Goal: Contribute content

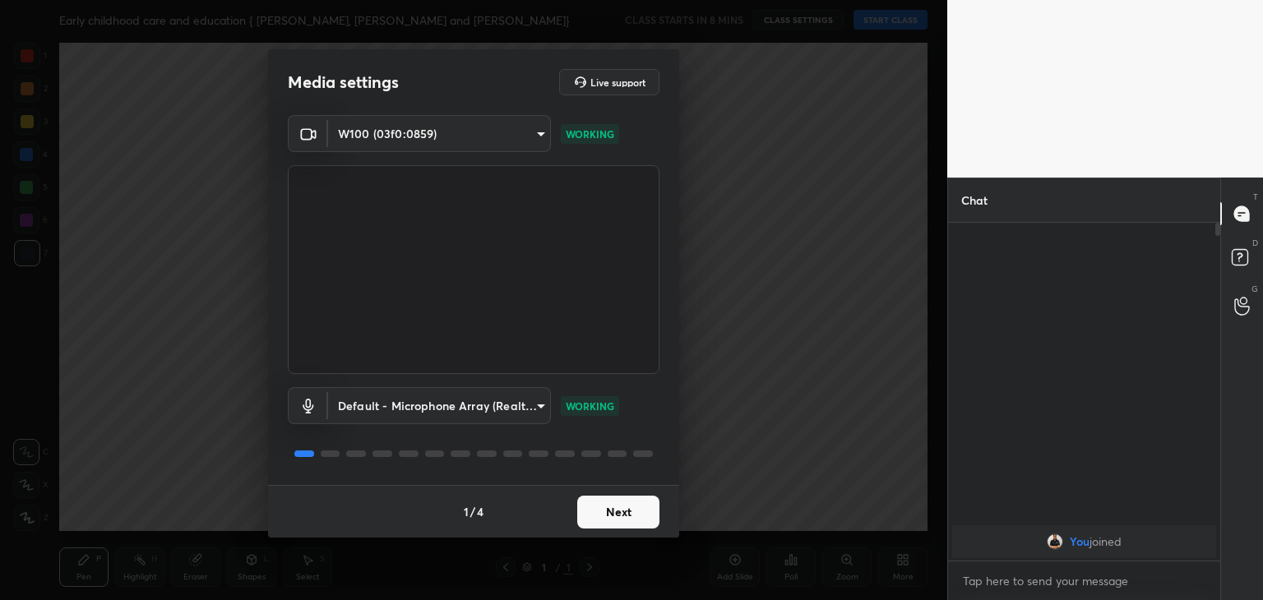
click at [618, 508] on button "Next" at bounding box center [618, 512] width 82 height 33
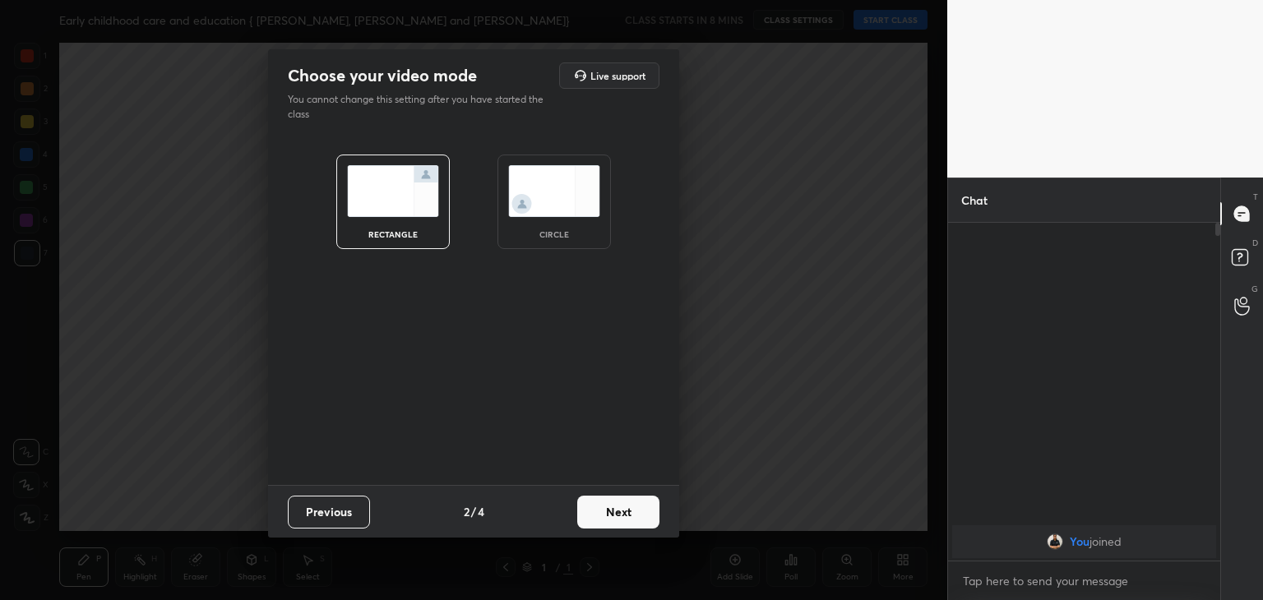
click at [556, 210] on img at bounding box center [554, 191] width 92 height 52
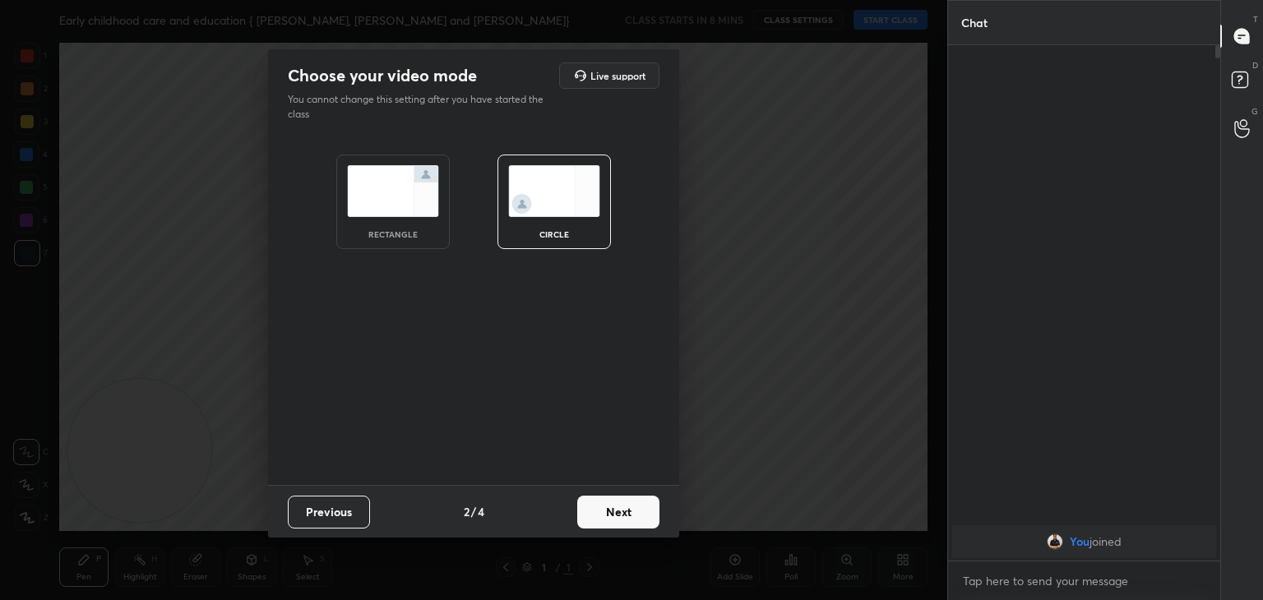
click at [612, 504] on button "Next" at bounding box center [618, 512] width 82 height 33
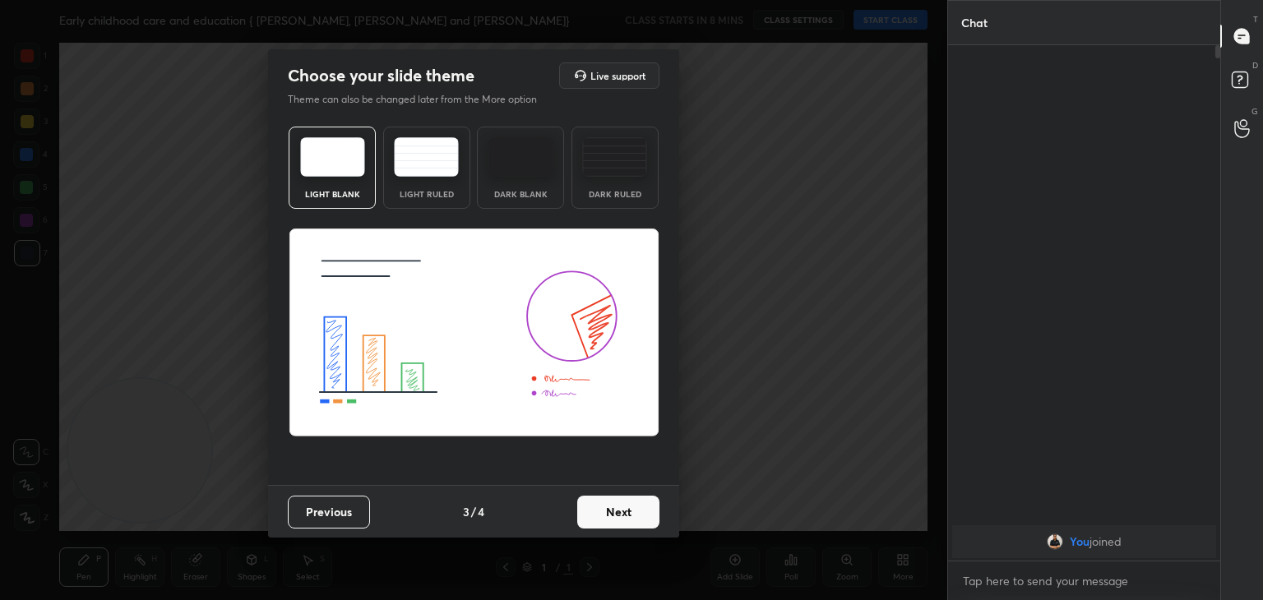
click at [626, 517] on button "Next" at bounding box center [618, 512] width 82 height 33
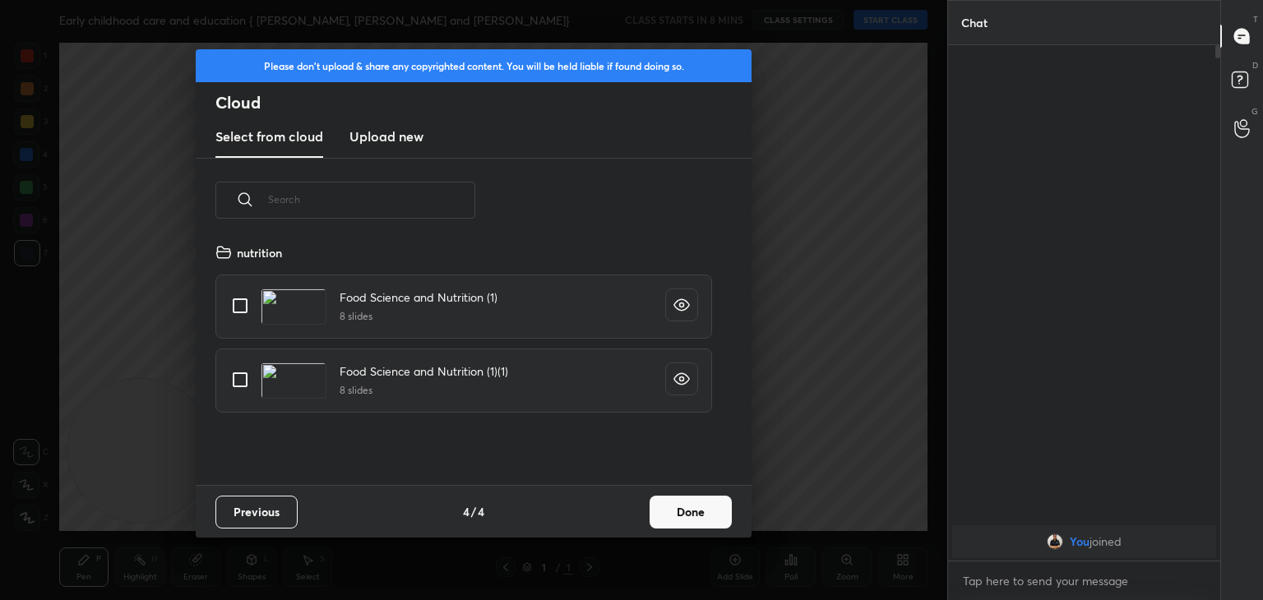
scroll to position [243, 528]
click at [368, 129] on h3 "Upload new" at bounding box center [386, 137] width 74 height 20
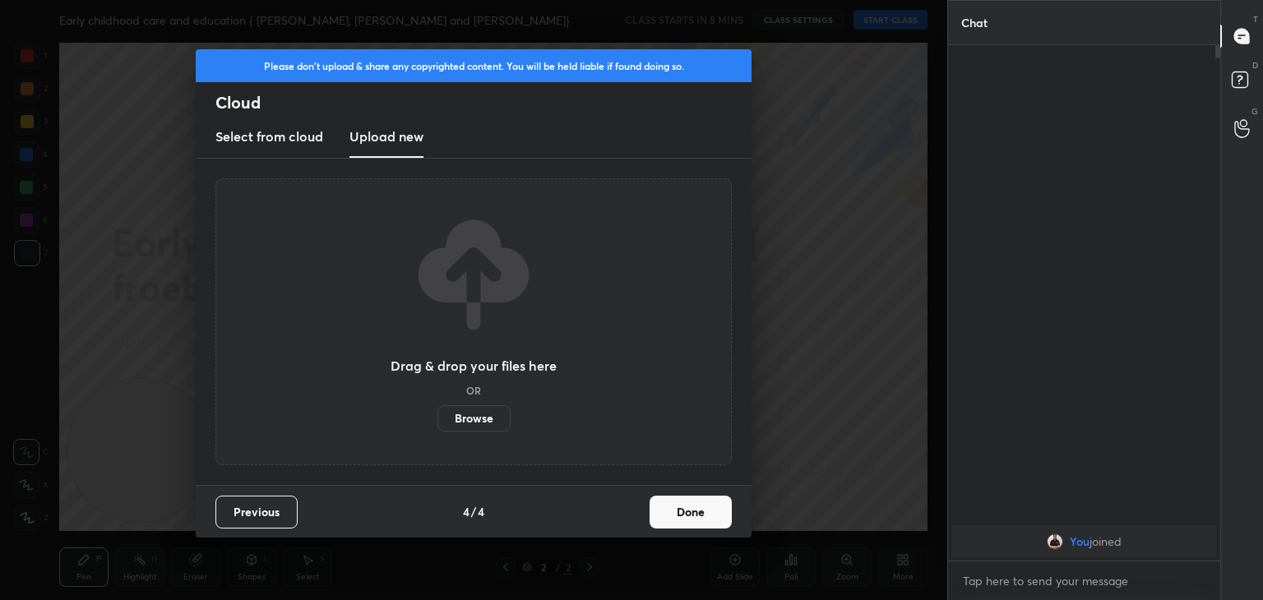
click at [478, 411] on label "Browse" at bounding box center [473, 418] width 73 height 26
click at [437, 411] on input "Browse" at bounding box center [437, 418] width 0 height 26
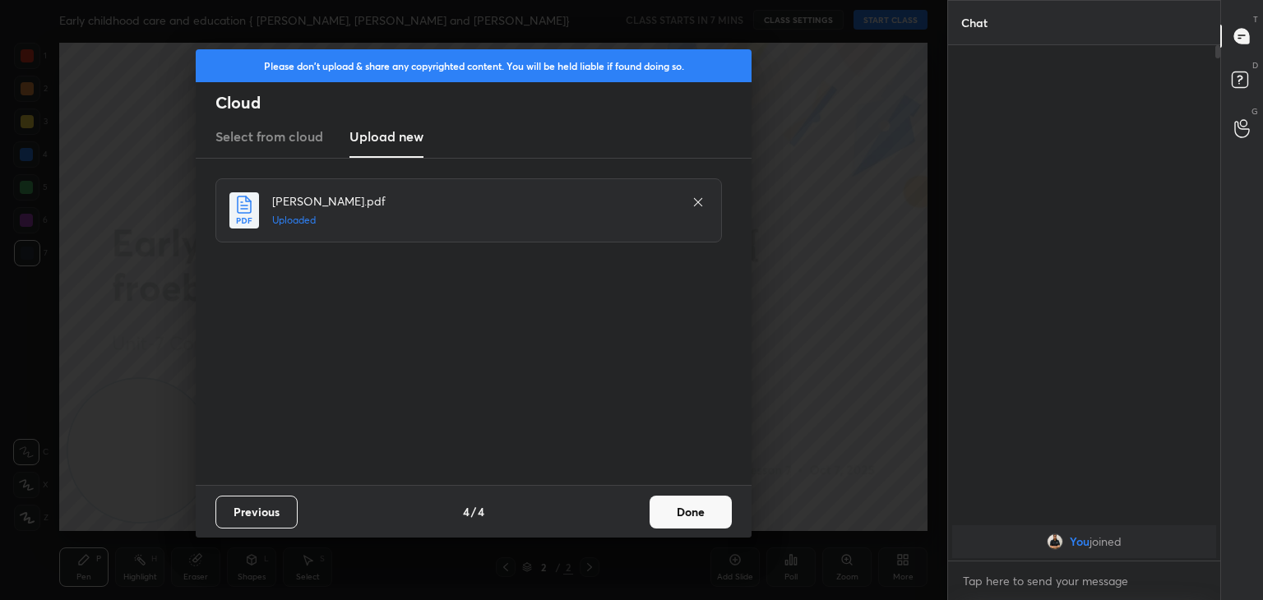
click at [679, 511] on button "Done" at bounding box center [690, 512] width 82 height 33
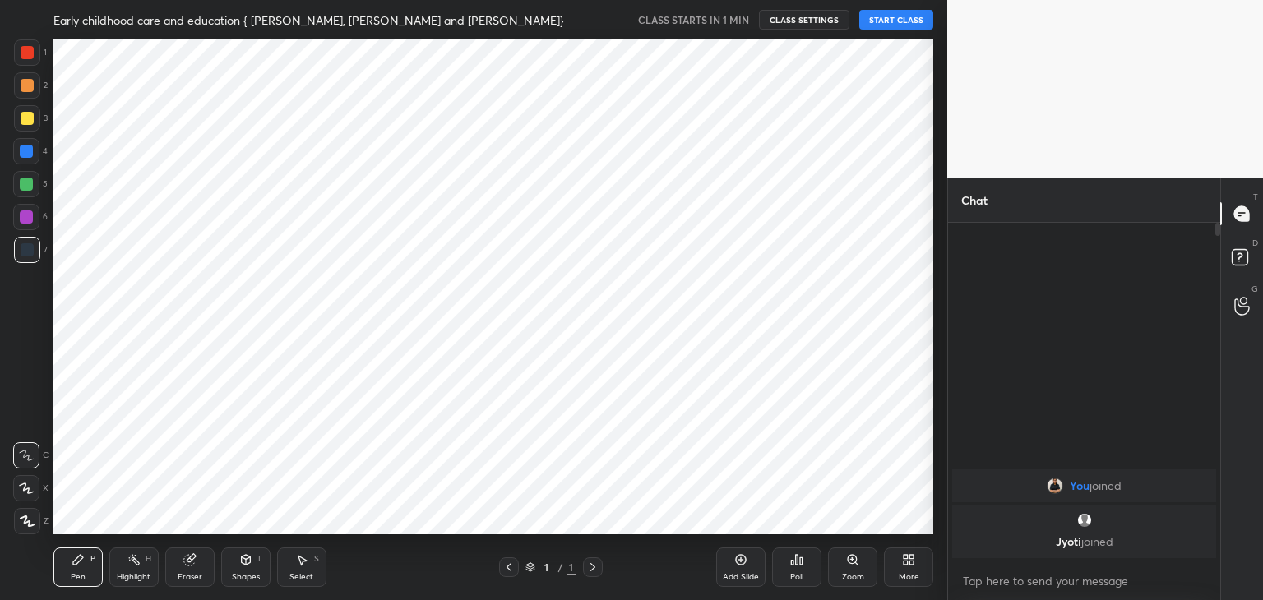
scroll to position [81699, 81313]
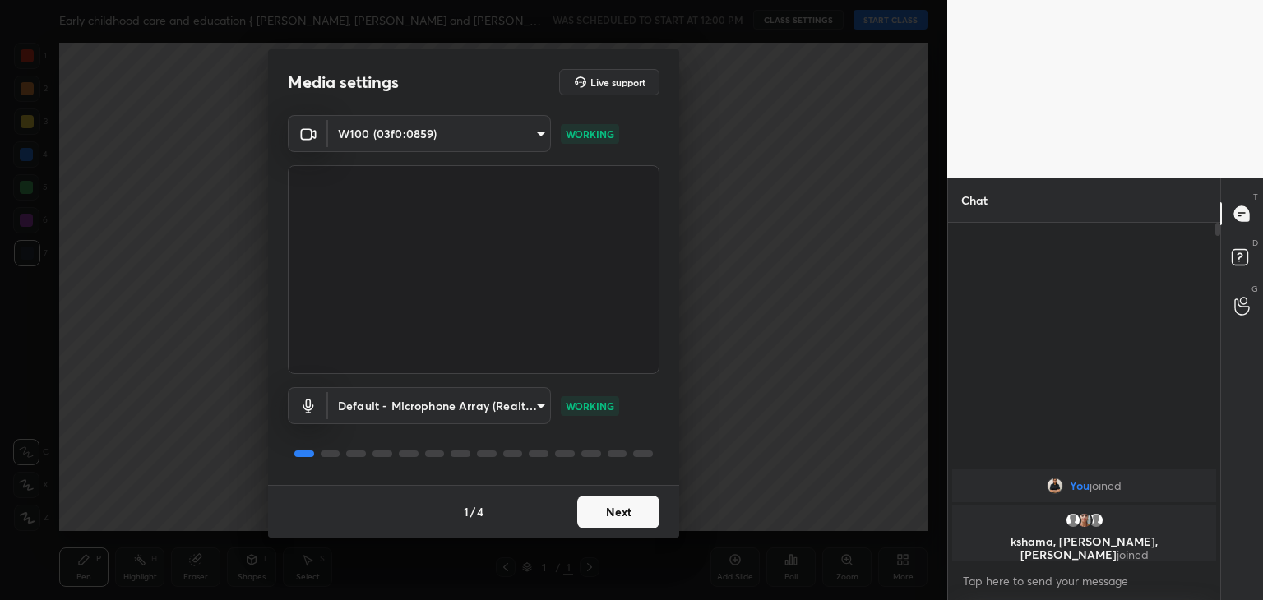
click at [618, 520] on button "Next" at bounding box center [618, 512] width 82 height 33
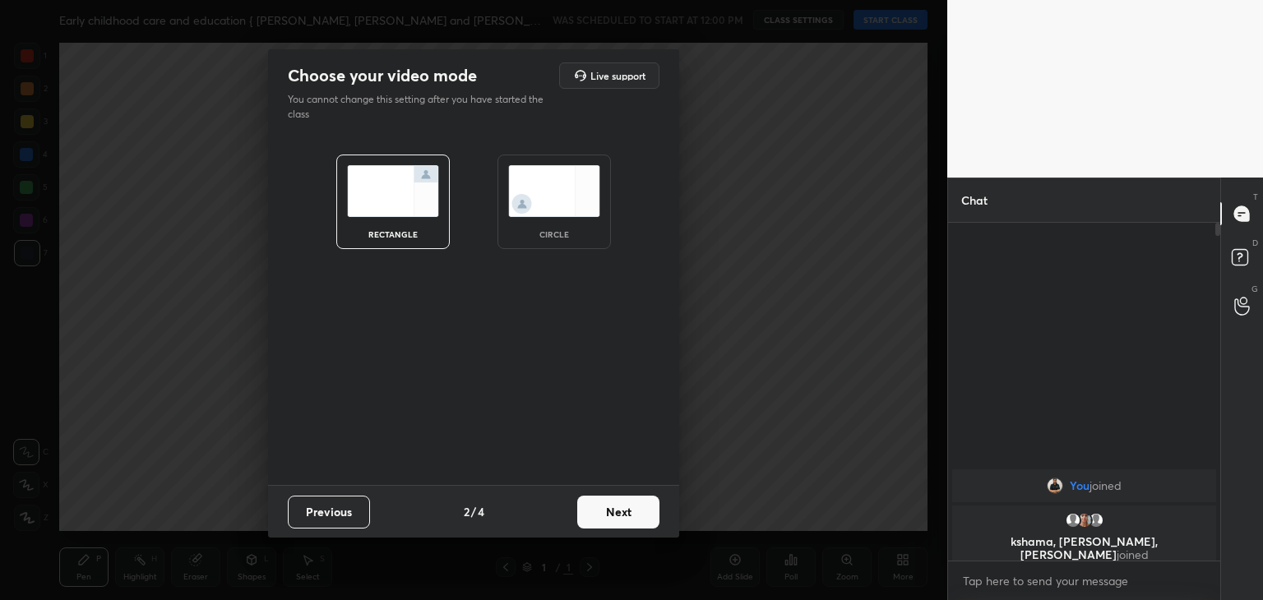
click at [562, 191] on img at bounding box center [554, 191] width 92 height 52
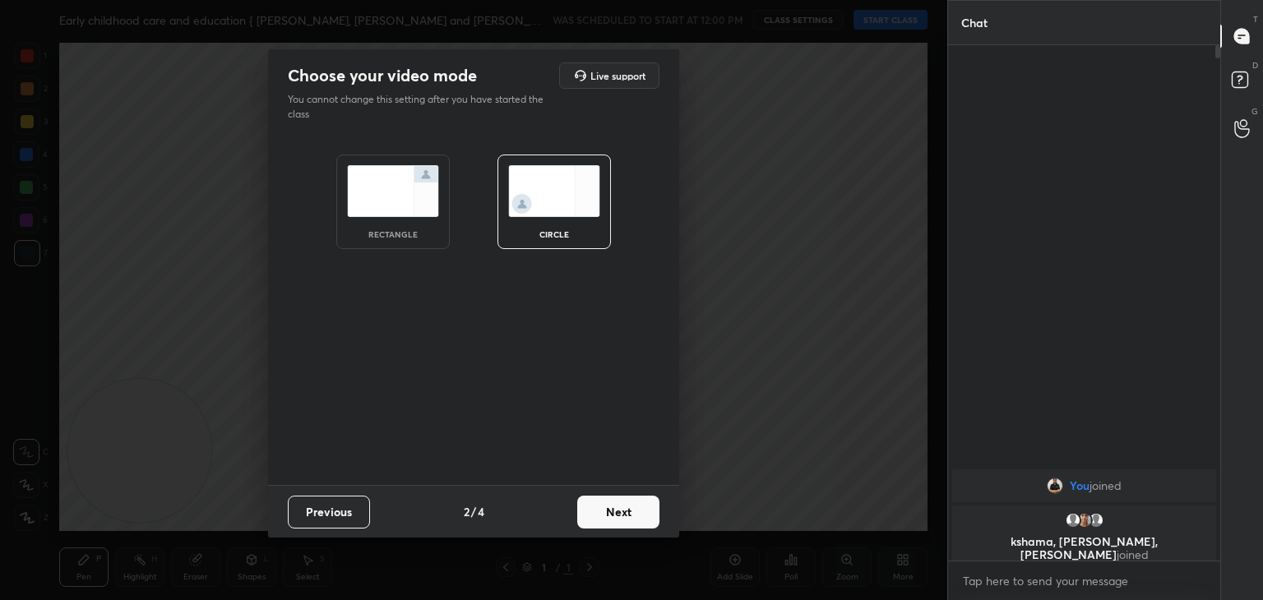
scroll to position [375, 267]
click at [621, 517] on button "Next" at bounding box center [618, 512] width 82 height 33
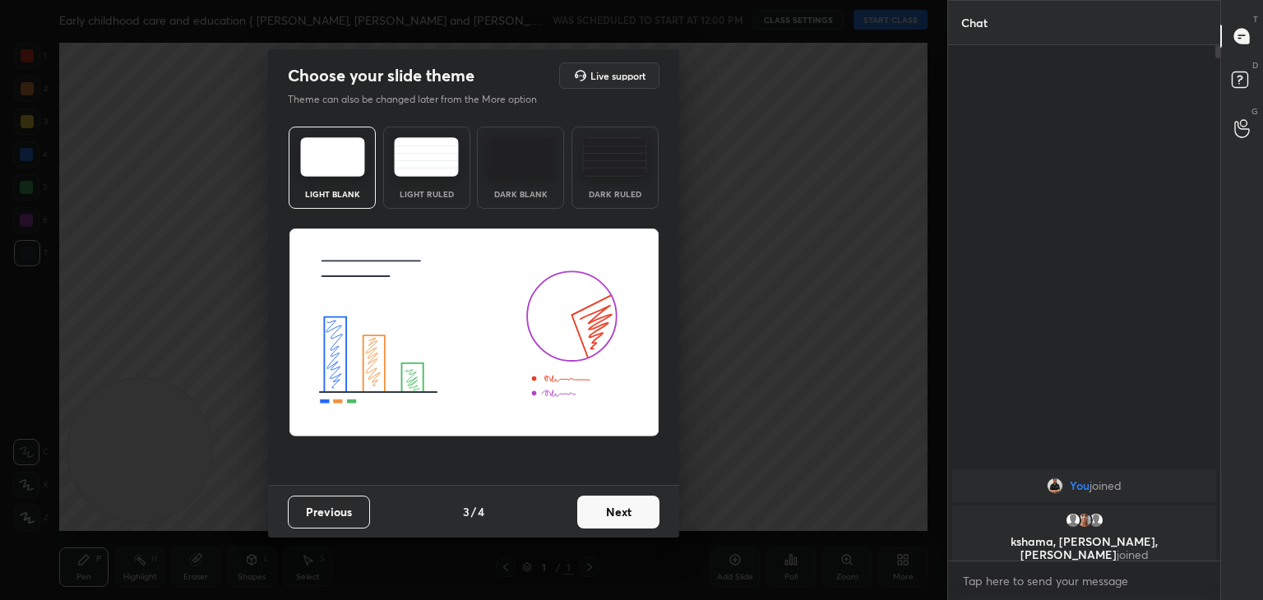
click at [621, 517] on button "Next" at bounding box center [618, 512] width 82 height 33
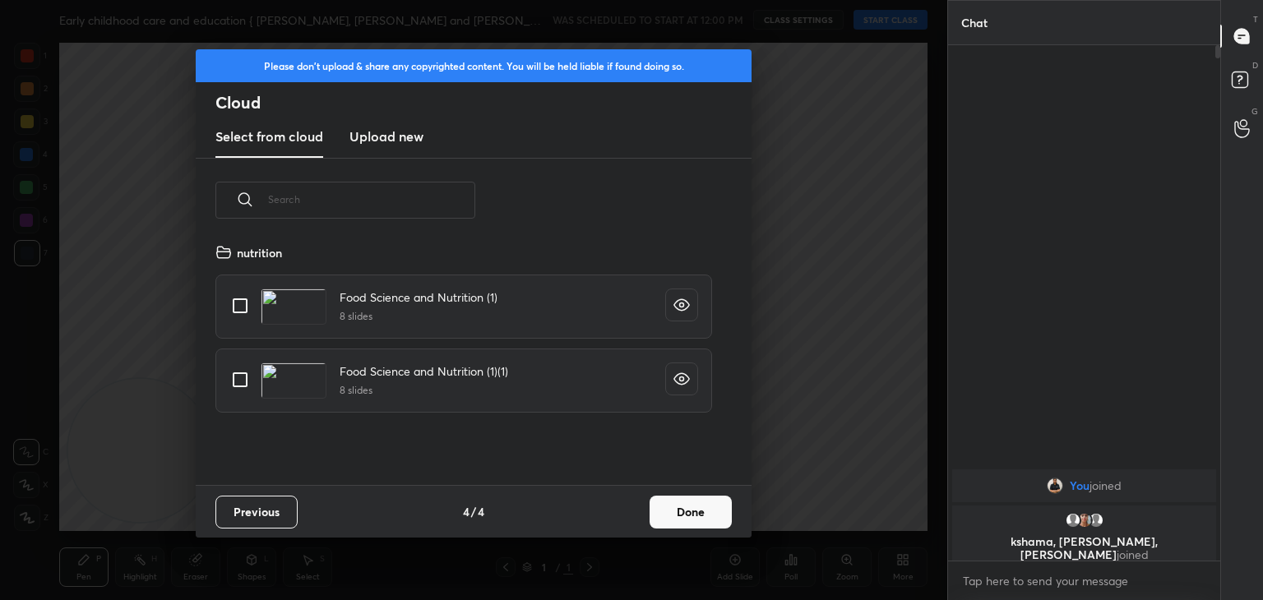
scroll to position [243, 528]
click at [381, 140] on h3 "Upload new" at bounding box center [386, 137] width 74 height 20
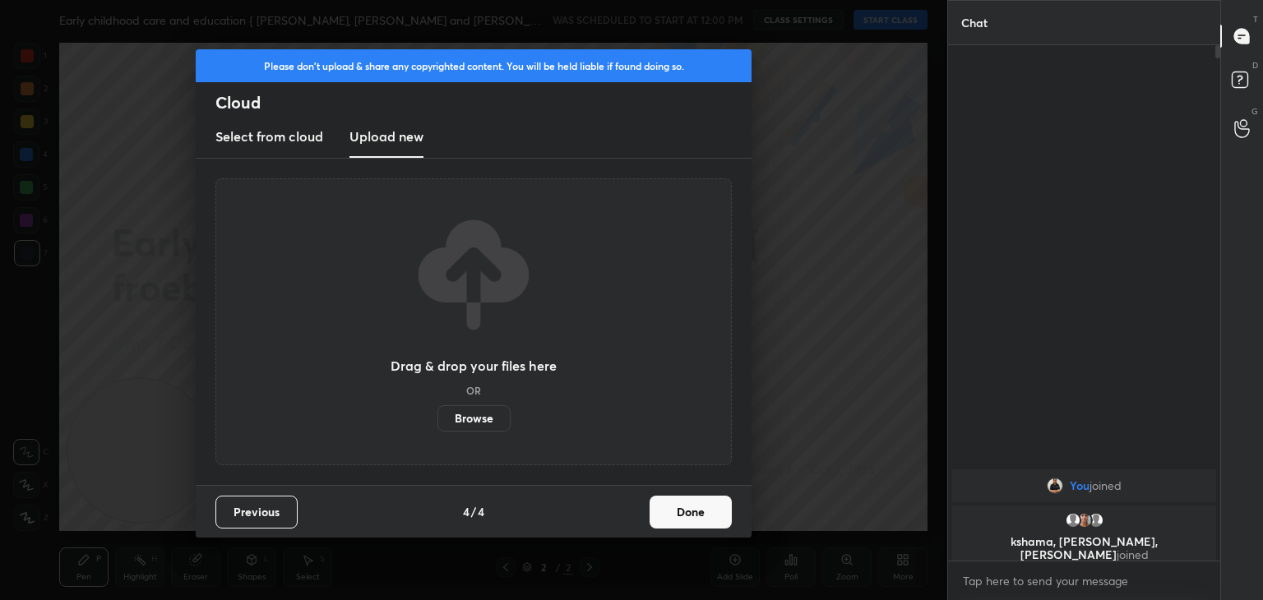
click at [477, 416] on label "Browse" at bounding box center [473, 418] width 73 height 26
click at [437, 416] on input "Browse" at bounding box center [437, 418] width 0 height 26
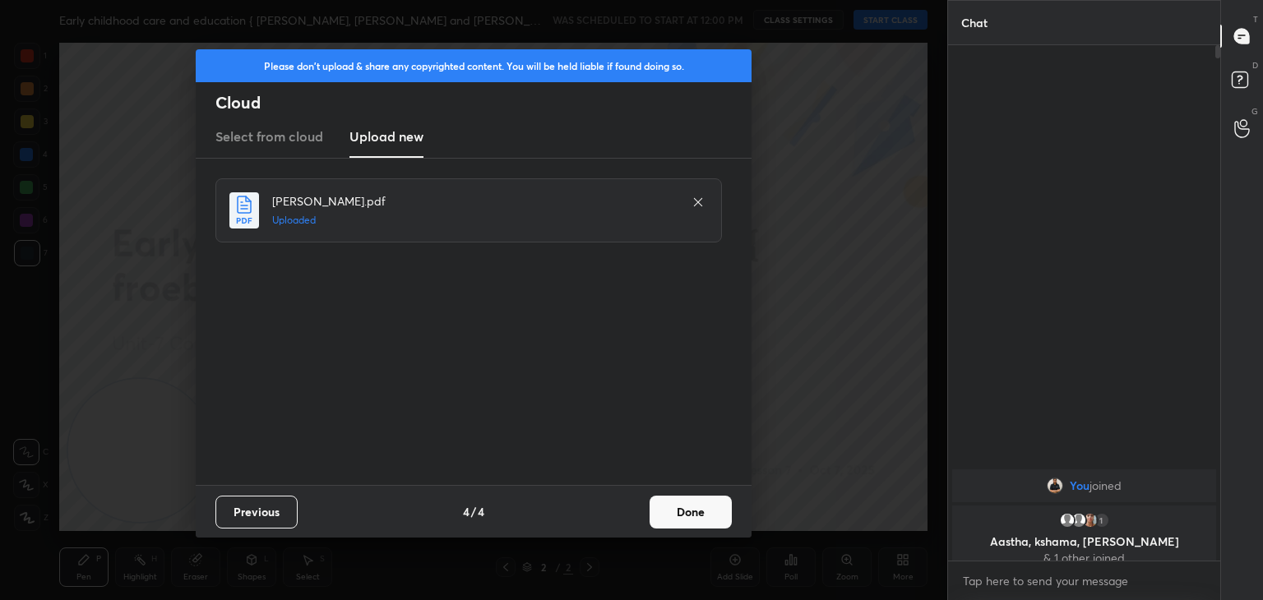
click at [690, 517] on button "Done" at bounding box center [690, 512] width 82 height 33
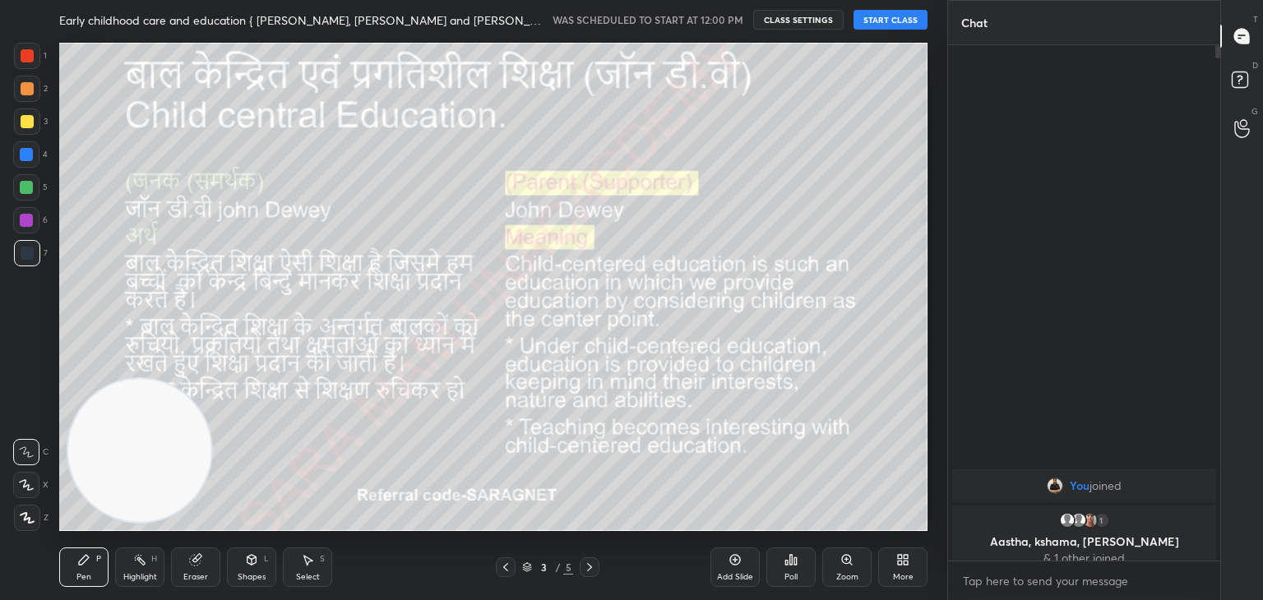
click at [505, 570] on icon at bounding box center [505, 567] width 5 height 8
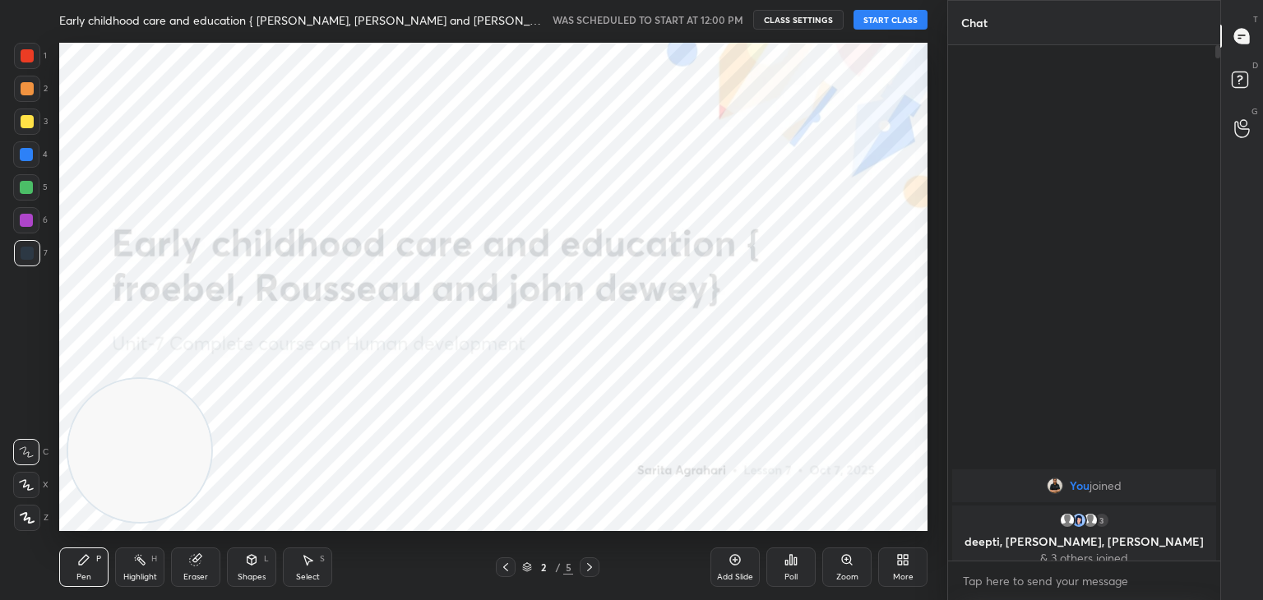
click at [583, 564] on icon at bounding box center [589, 567] width 13 height 13
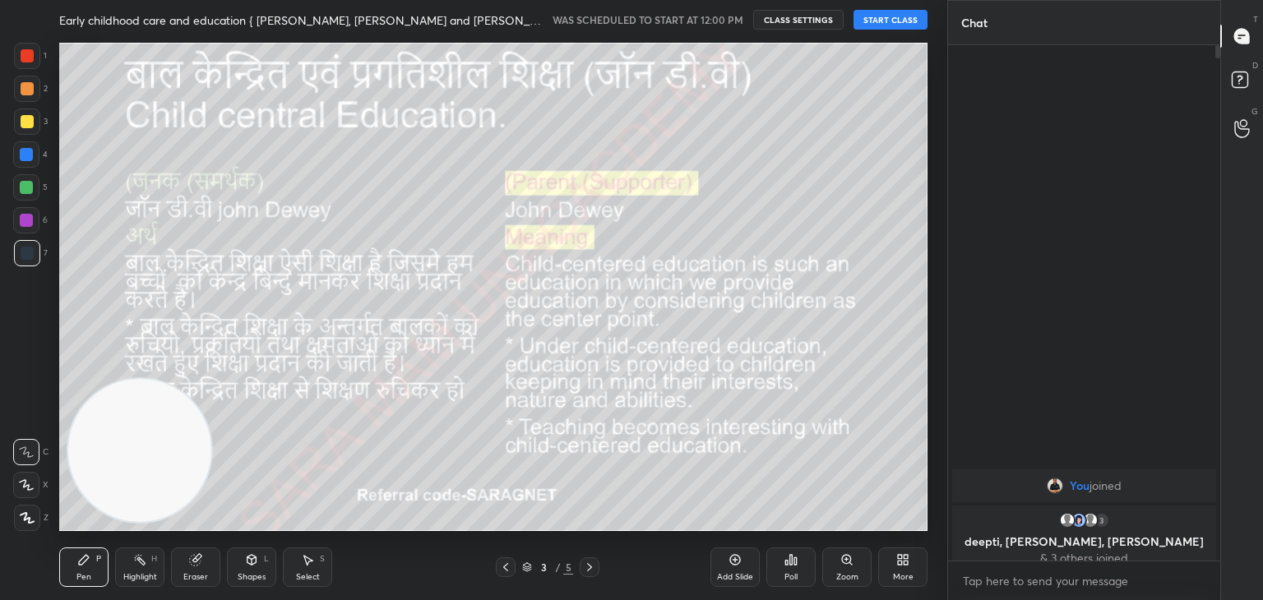
click at [585, 561] on icon at bounding box center [589, 567] width 13 height 13
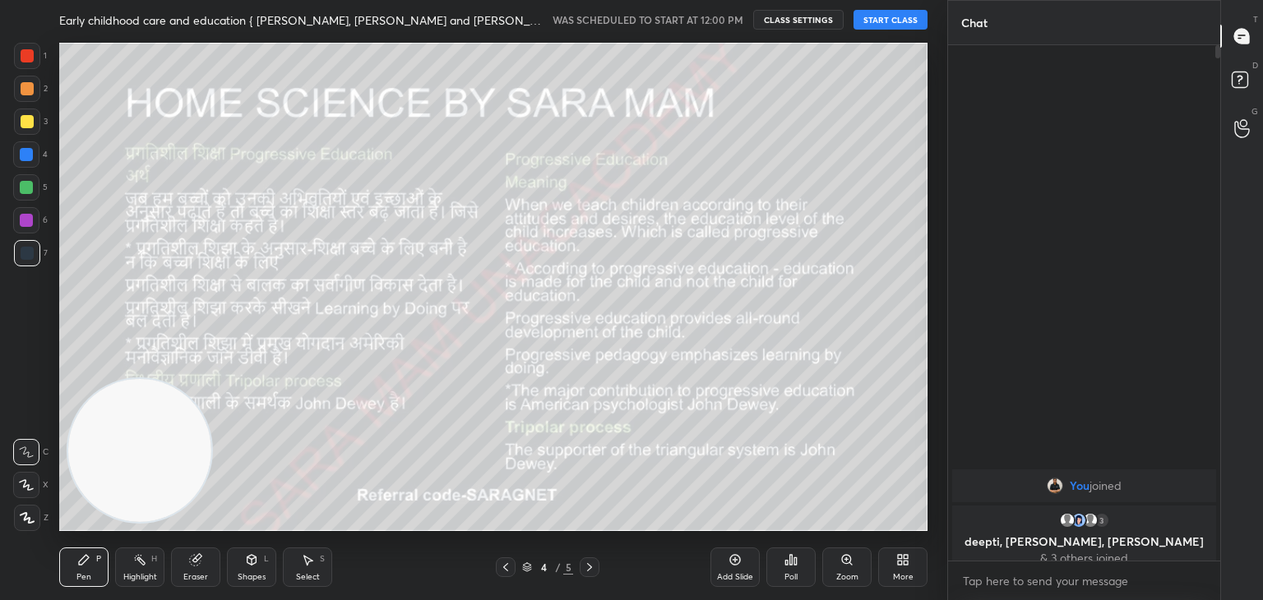
click at [589, 565] on icon at bounding box center [589, 567] width 13 height 13
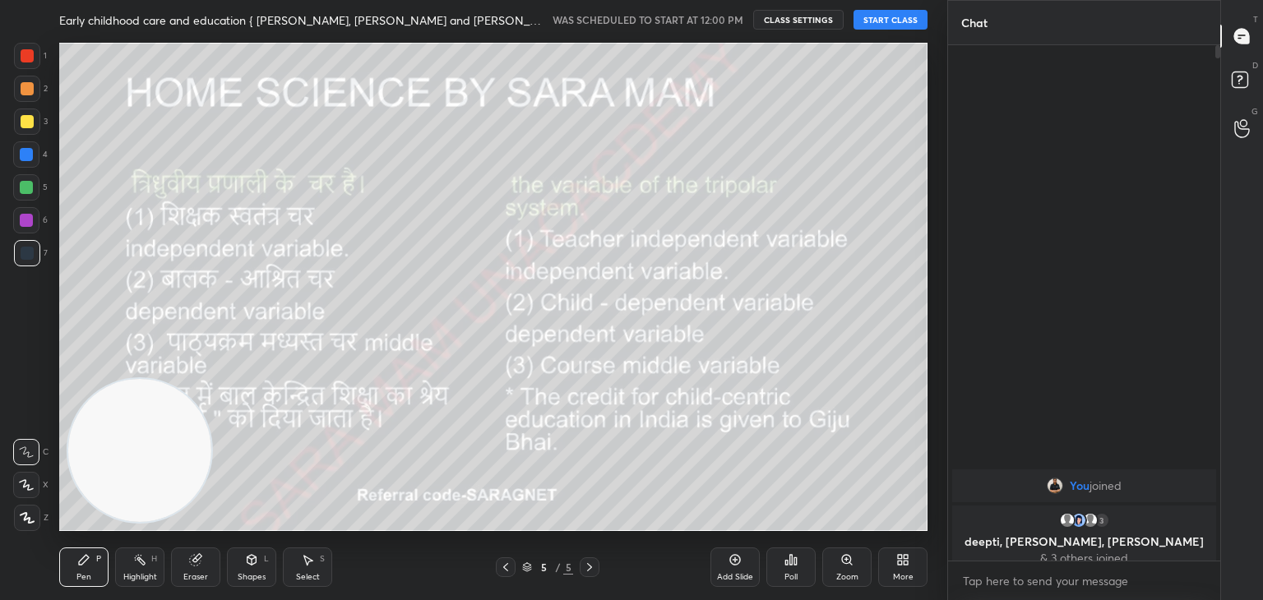
click at [597, 572] on div at bounding box center [589, 567] width 20 height 20
click at [588, 570] on icon at bounding box center [589, 567] width 5 height 8
click at [579, 563] on div at bounding box center [589, 567] width 20 height 20
click at [583, 564] on icon at bounding box center [589, 567] width 13 height 13
click at [582, 563] on div at bounding box center [589, 567] width 20 height 20
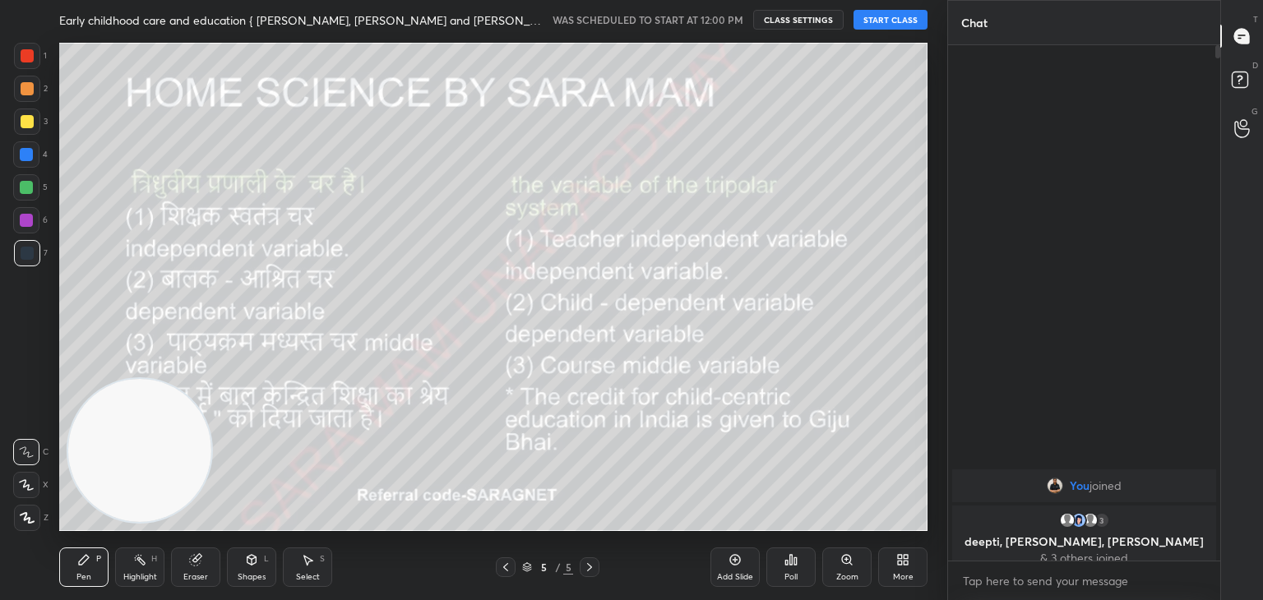
click at [513, 570] on div at bounding box center [506, 567] width 20 height 20
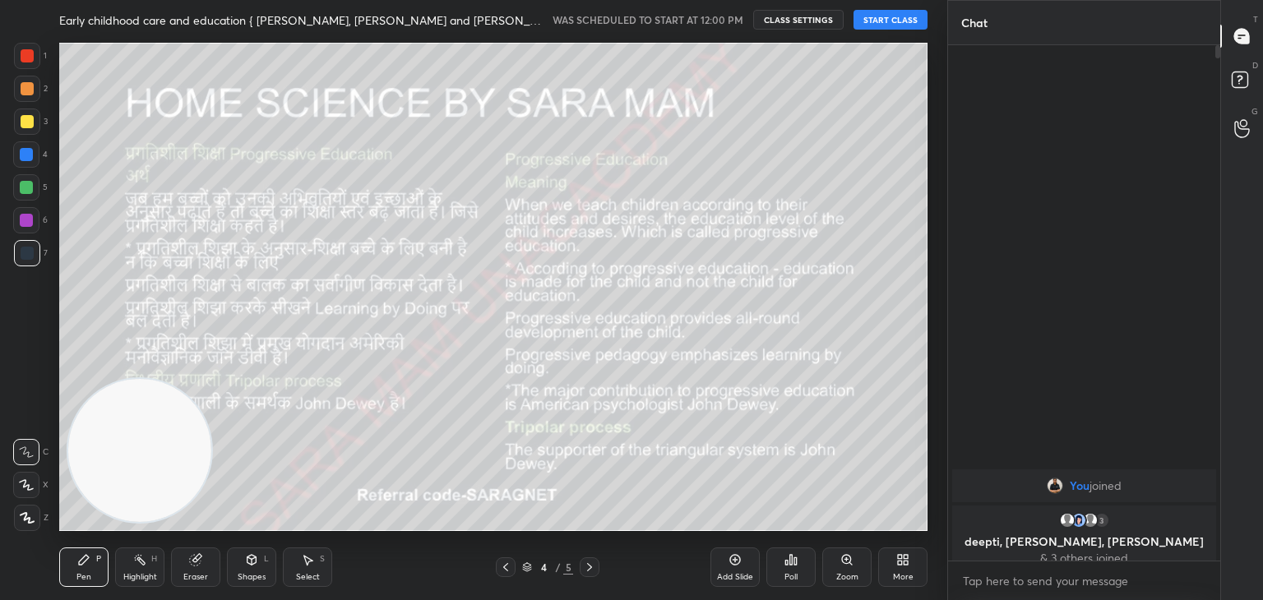
click at [513, 566] on div at bounding box center [506, 567] width 20 height 20
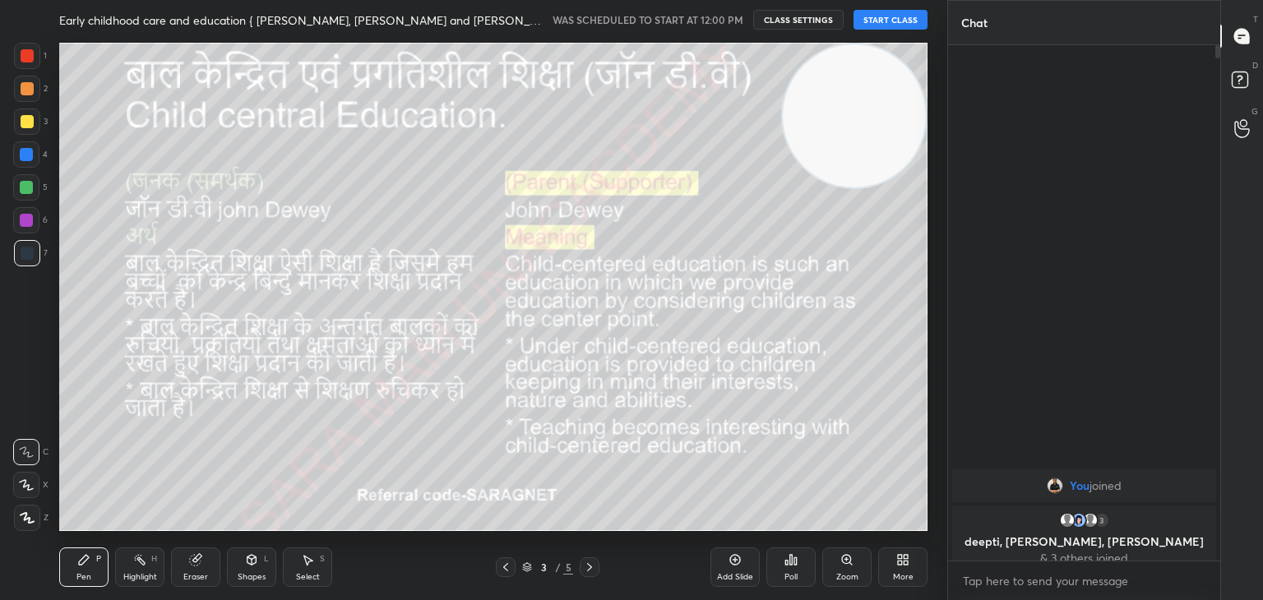
click at [32, 60] on div at bounding box center [27, 55] width 13 height 13
click at [31, 520] on icon at bounding box center [27, 518] width 15 height 12
click at [585, 565] on icon at bounding box center [589, 567] width 13 height 13
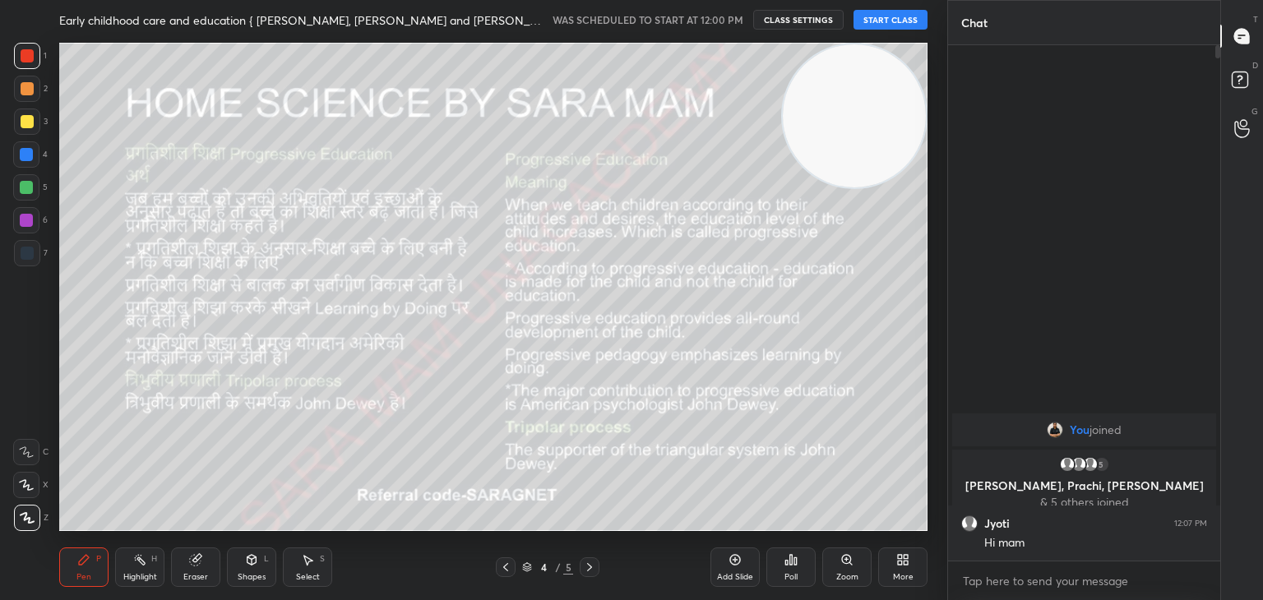
click at [879, 14] on button "START CLASS" at bounding box center [890, 20] width 74 height 20
click at [504, 579] on div "Pen P Highlight H Eraser Shapes L Select S 4 / 5 Add Slide Poll Zoom More" at bounding box center [493, 567] width 868 height 66
click at [503, 562] on icon at bounding box center [505, 567] width 13 height 13
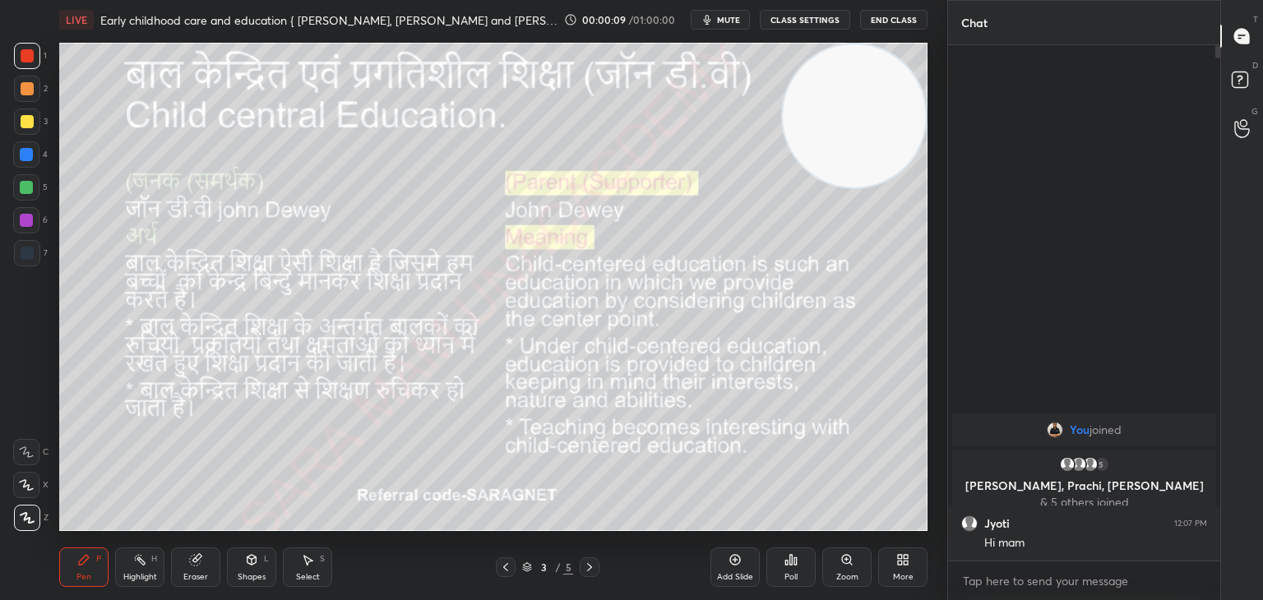
click at [505, 569] on icon at bounding box center [505, 567] width 5 height 8
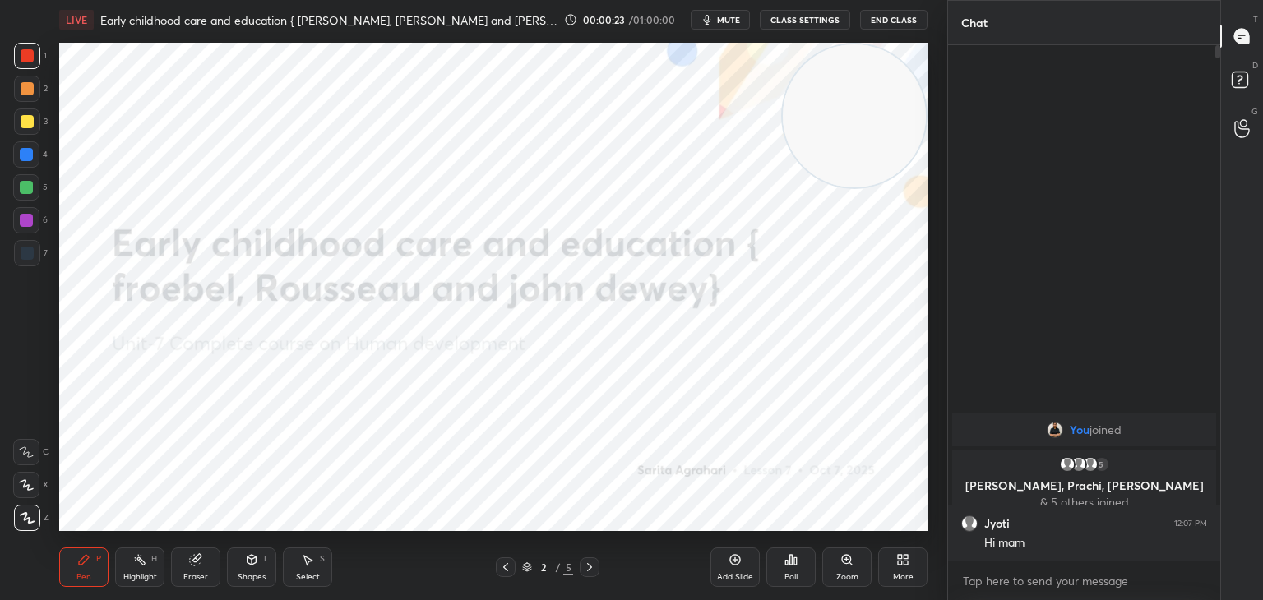
click at [583, 573] on icon at bounding box center [589, 567] width 13 height 13
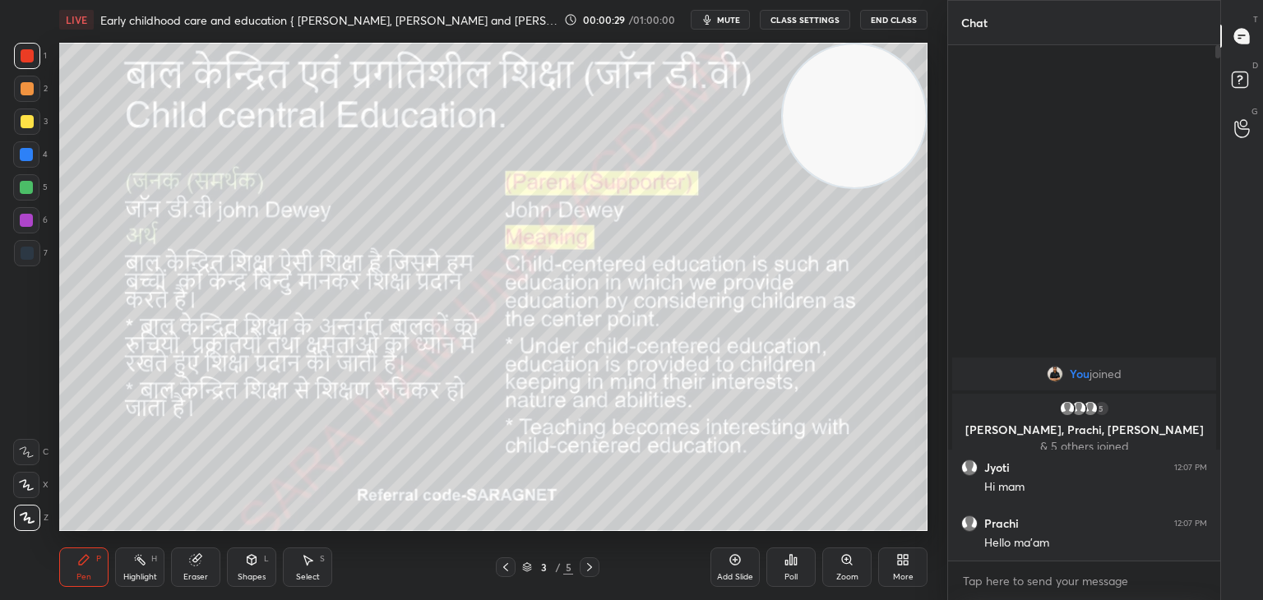
click at [316, 172] on div "LIVE Early childhood care and education { froebel, Rousseau and john dewey} 00:…" at bounding box center [493, 300] width 881 height 600
click at [306, 560] on icon at bounding box center [308, 561] width 9 height 10
click at [299, 132] on div "0 ° Undo Copy Duplicate Duplicate to new slide Delete" at bounding box center [493, 287] width 868 height 488
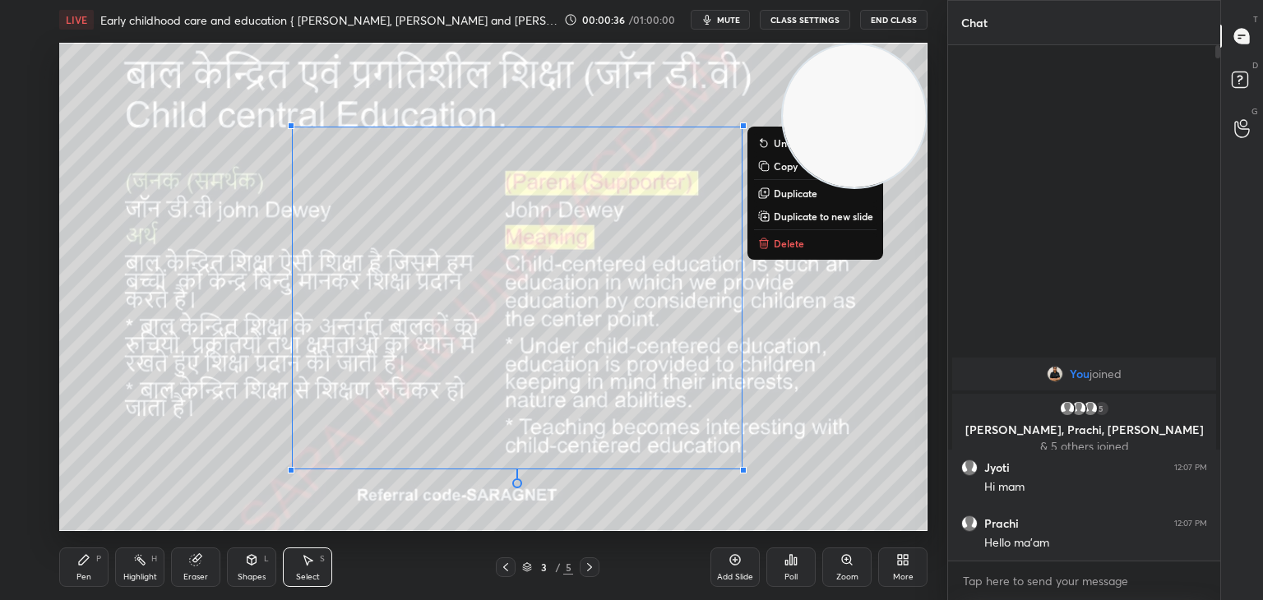
drag, startPoint x: 299, startPoint y: 132, endPoint x: 916, endPoint y: 570, distance: 755.8
click at [916, 570] on div "LIVE Early childhood care and education { froebel, Rousseau and john dewey} 00:…" at bounding box center [493, 300] width 881 height 600
click at [785, 244] on p "Delete" at bounding box center [788, 243] width 30 height 13
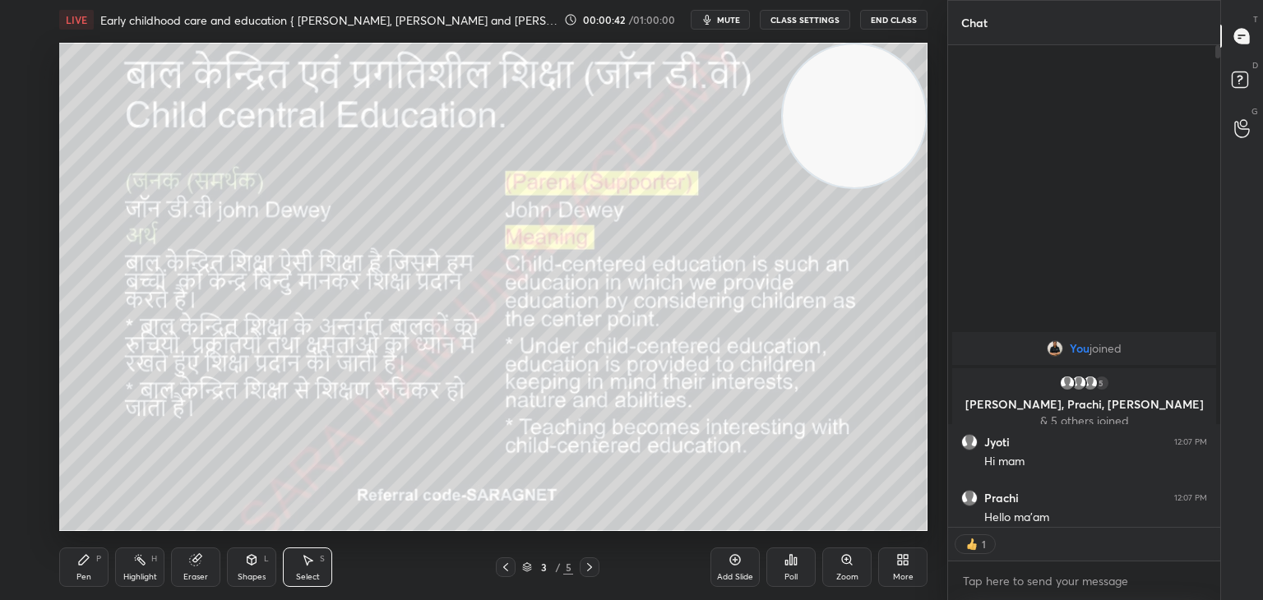
scroll to position [6, 5]
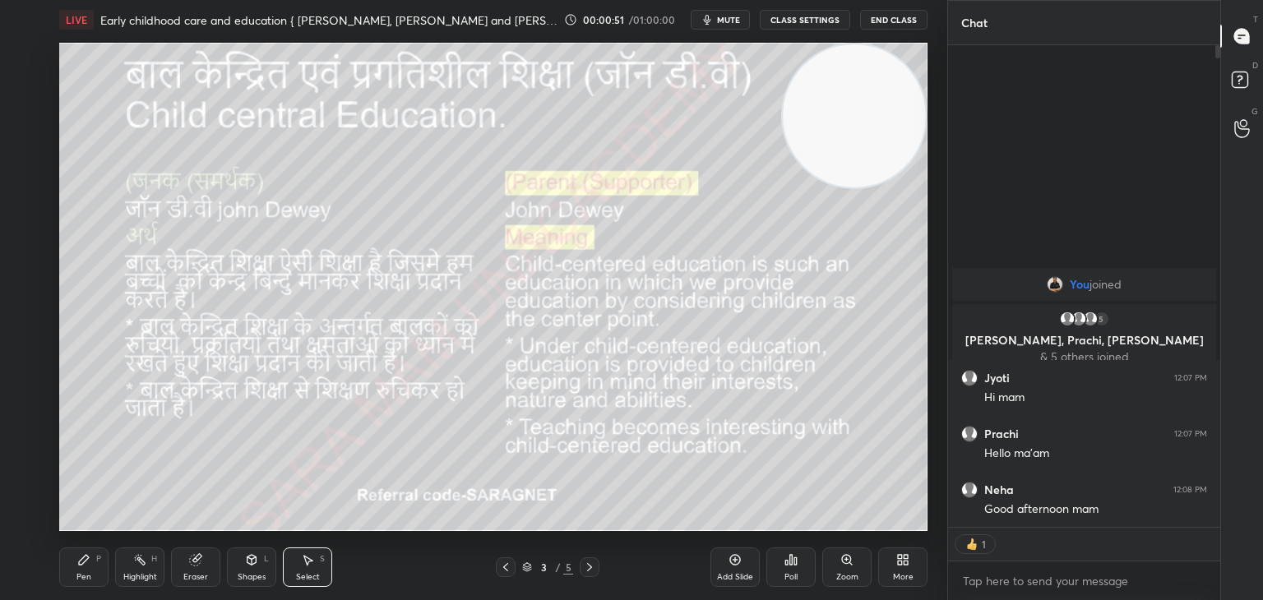
type textarea "x"
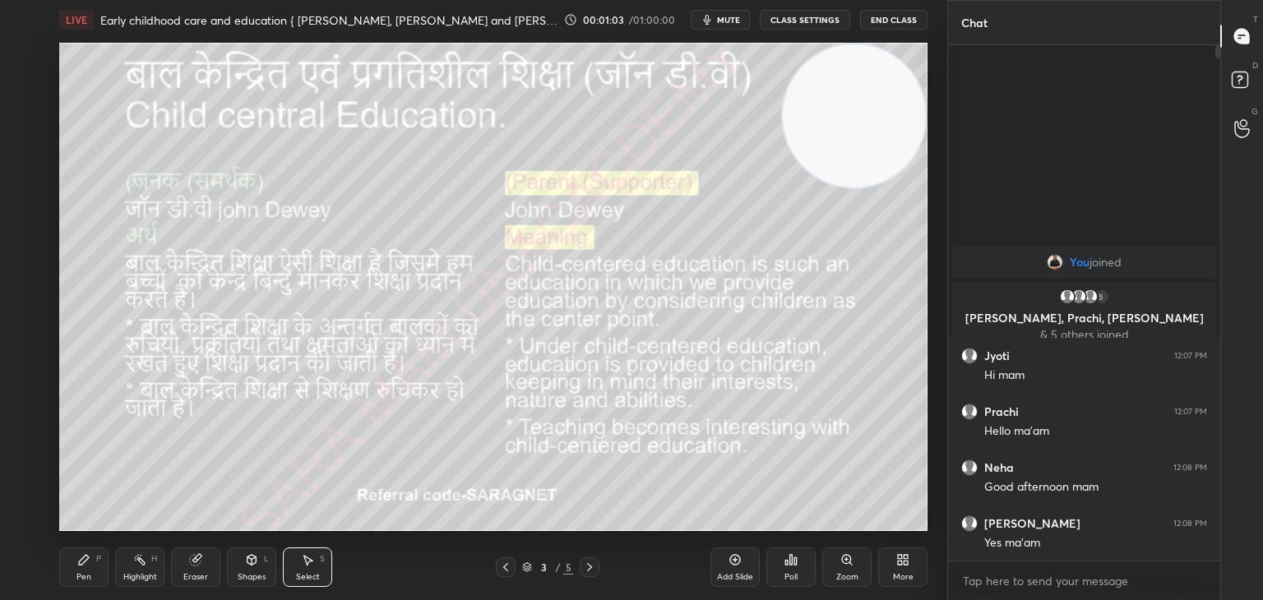
click at [500, 570] on icon at bounding box center [505, 567] width 13 height 13
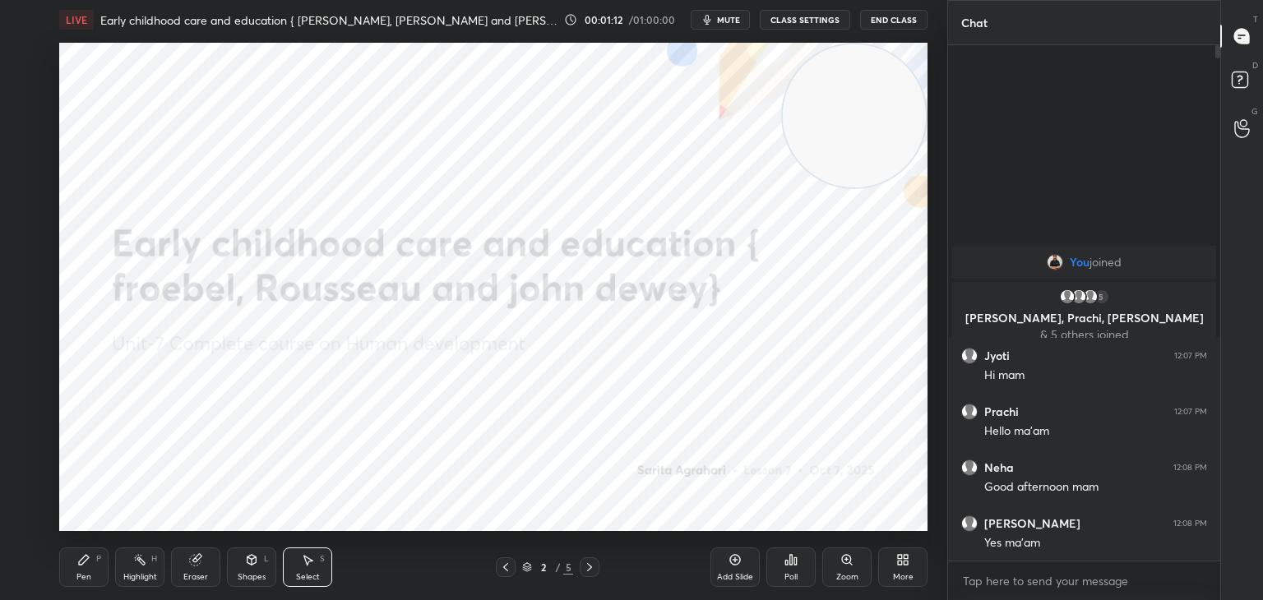
click at [590, 570] on icon at bounding box center [589, 567] width 13 height 13
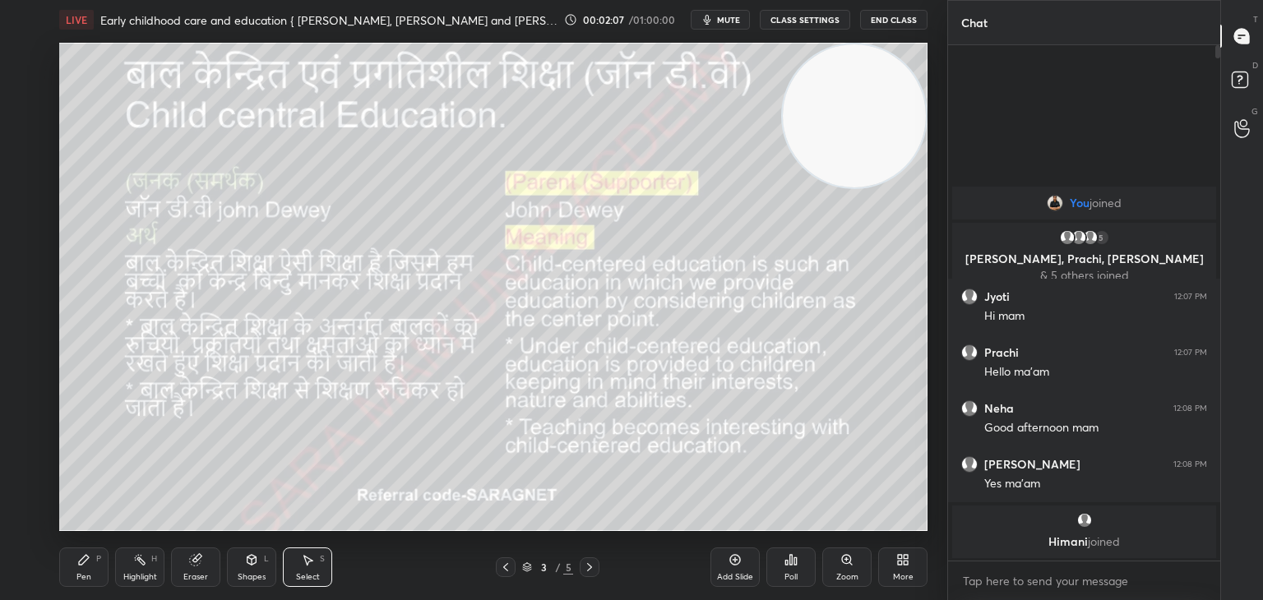
click at [92, 571] on div "Pen P" at bounding box center [83, 566] width 49 height 39
click at [589, 566] on icon at bounding box center [589, 567] width 13 height 13
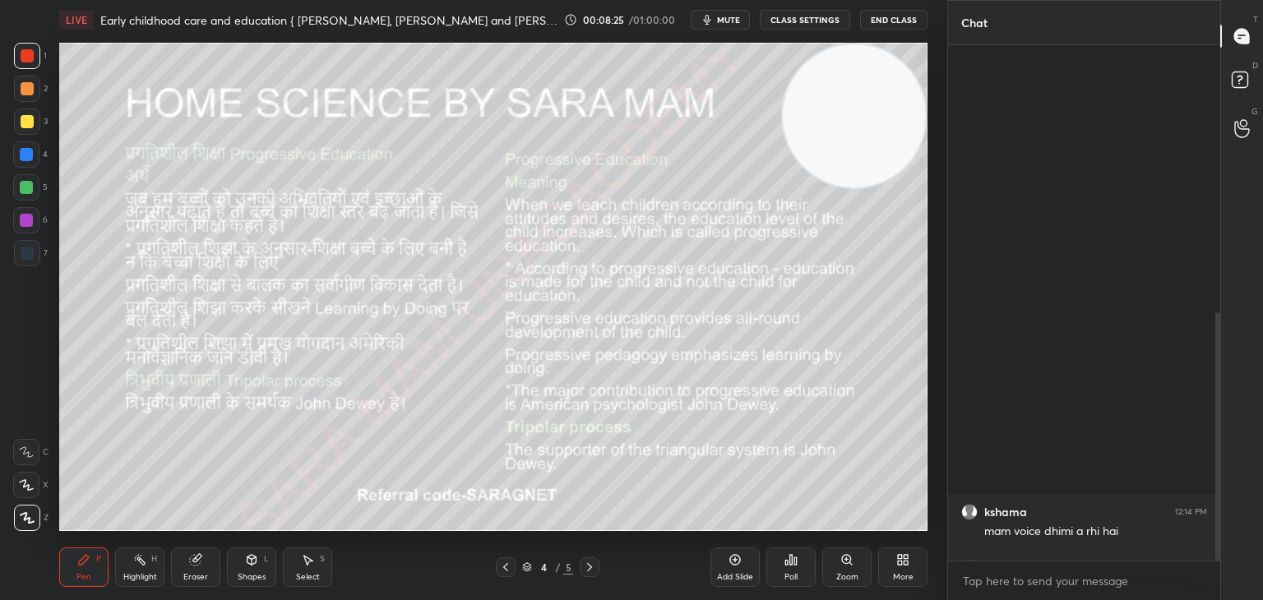
scroll to position [554, 0]
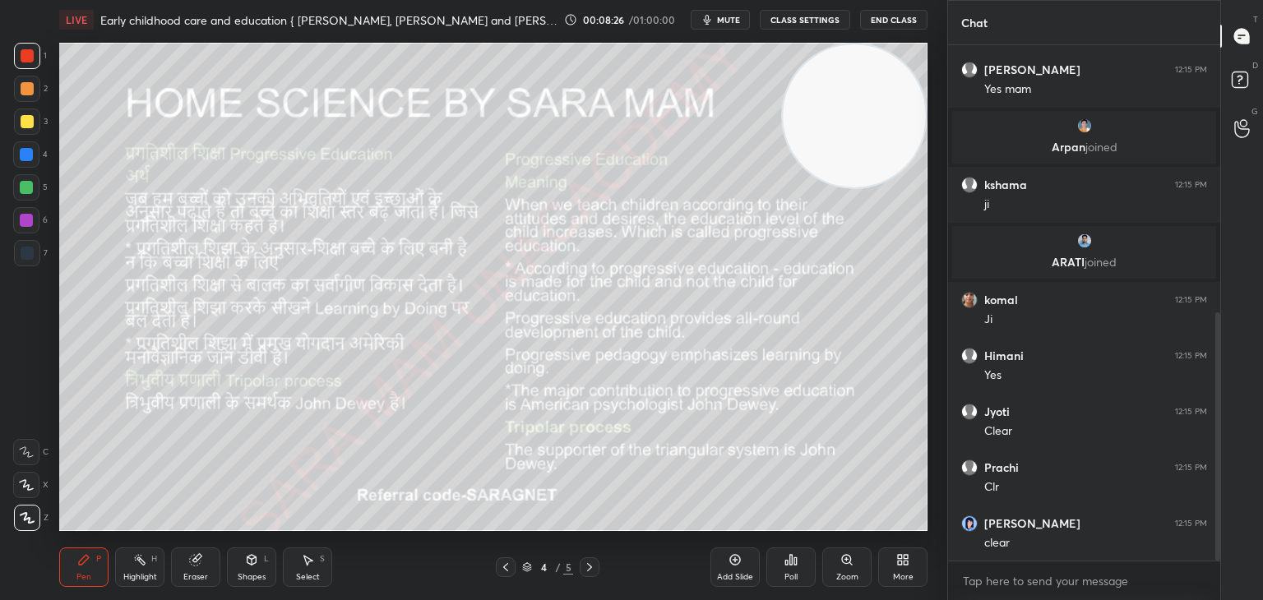
drag, startPoint x: 1217, startPoint y: 244, endPoint x: 1262, endPoint y: 417, distance: 178.2
click at [1262, 415] on div "Chat kshama 12:14 PM mam voice dhimi a rhi hai Jyoti 12:15 PM Yes Aastha 12:15 …" at bounding box center [1105, 300] width 316 height 600
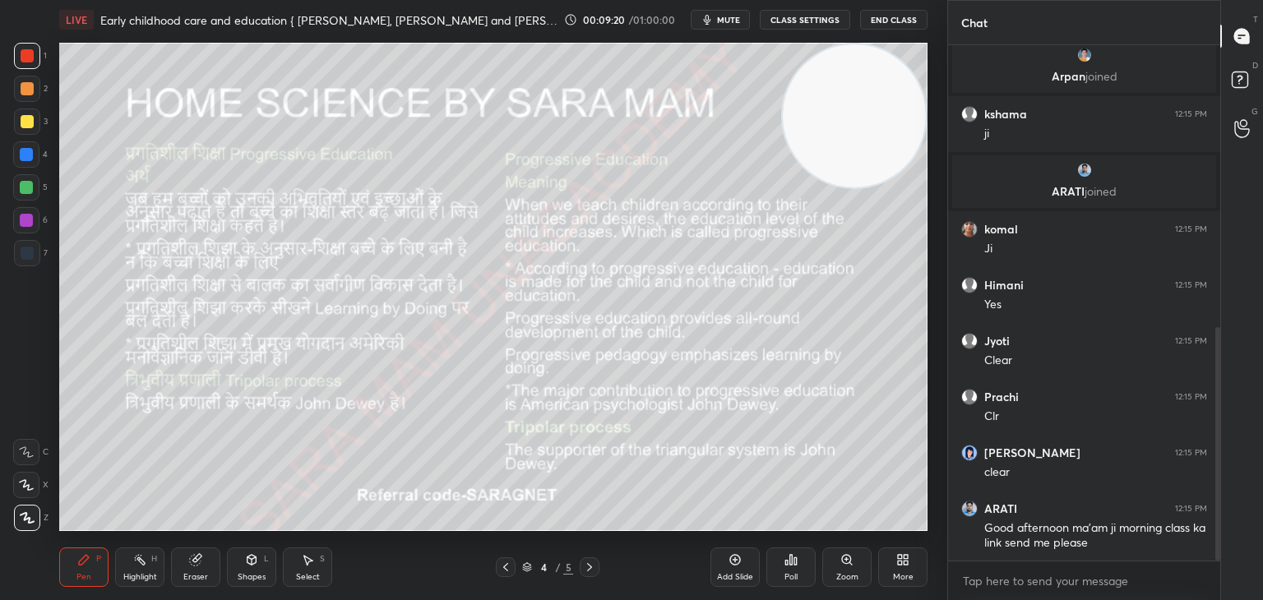
scroll to position [725, 0]
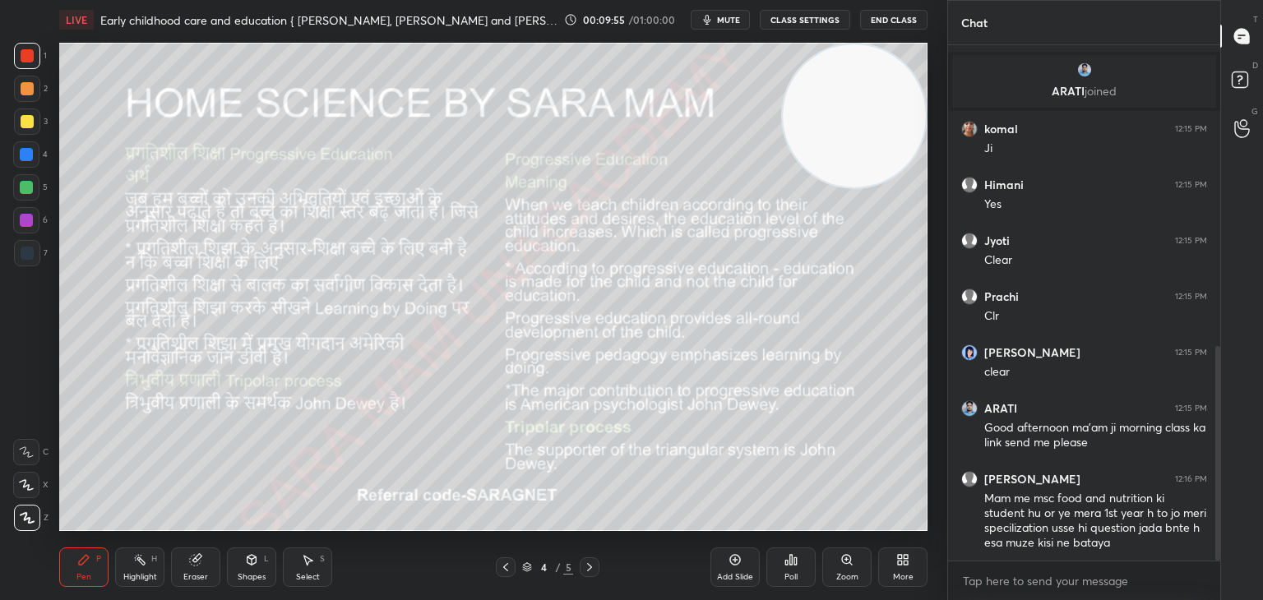
click at [585, 565] on icon at bounding box center [589, 567] width 13 height 13
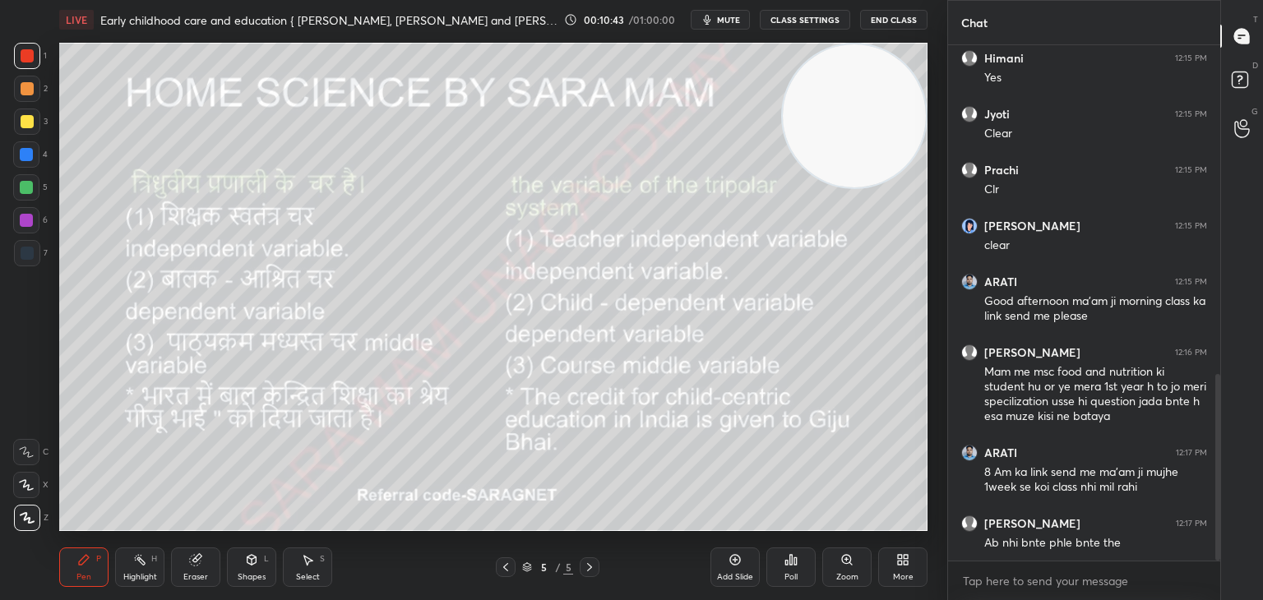
scroll to position [907, 0]
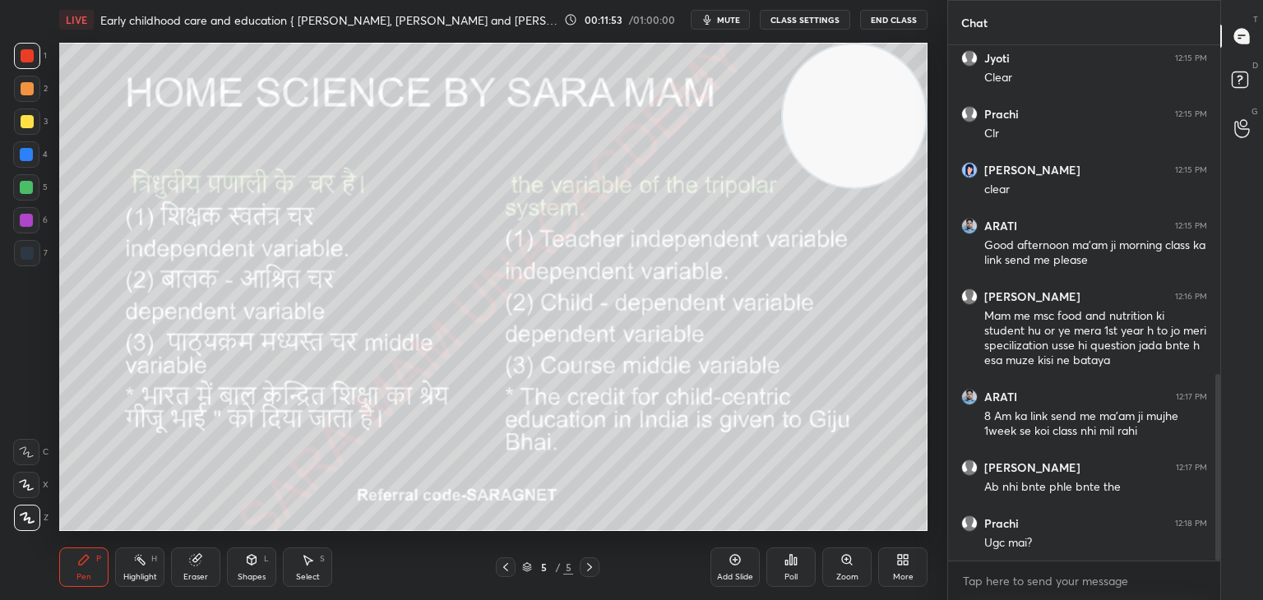
click at [591, 576] on div at bounding box center [589, 567] width 20 height 20
click at [897, 576] on div "More" at bounding box center [903, 577] width 21 height 8
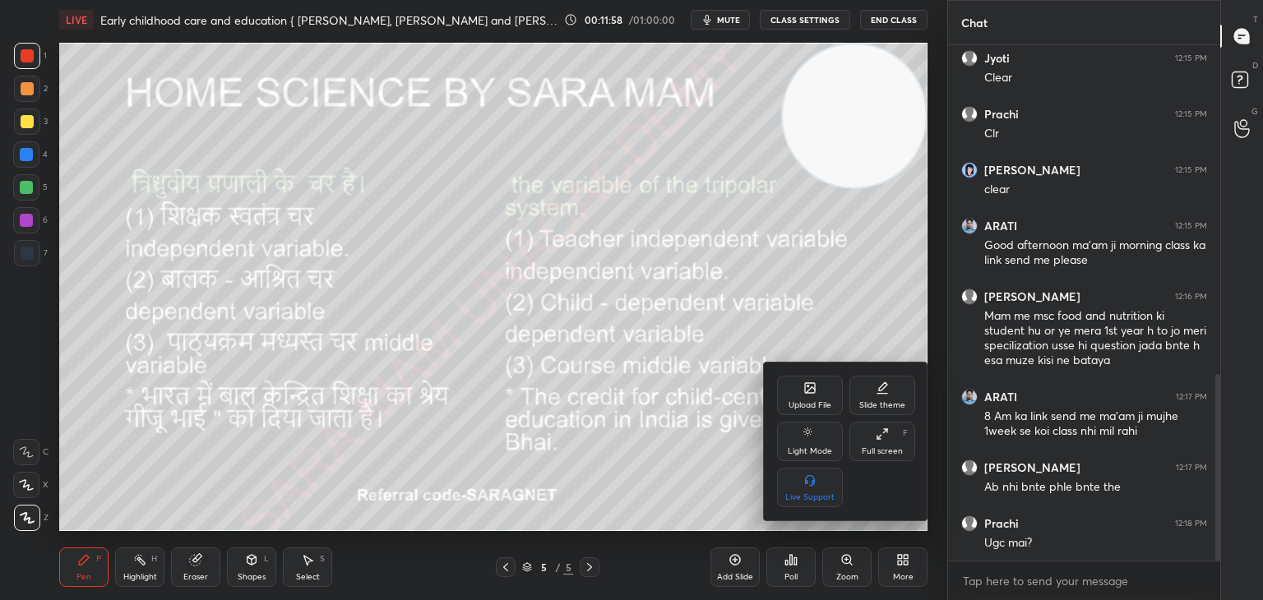
click at [815, 397] on div "Upload File" at bounding box center [810, 395] width 66 height 39
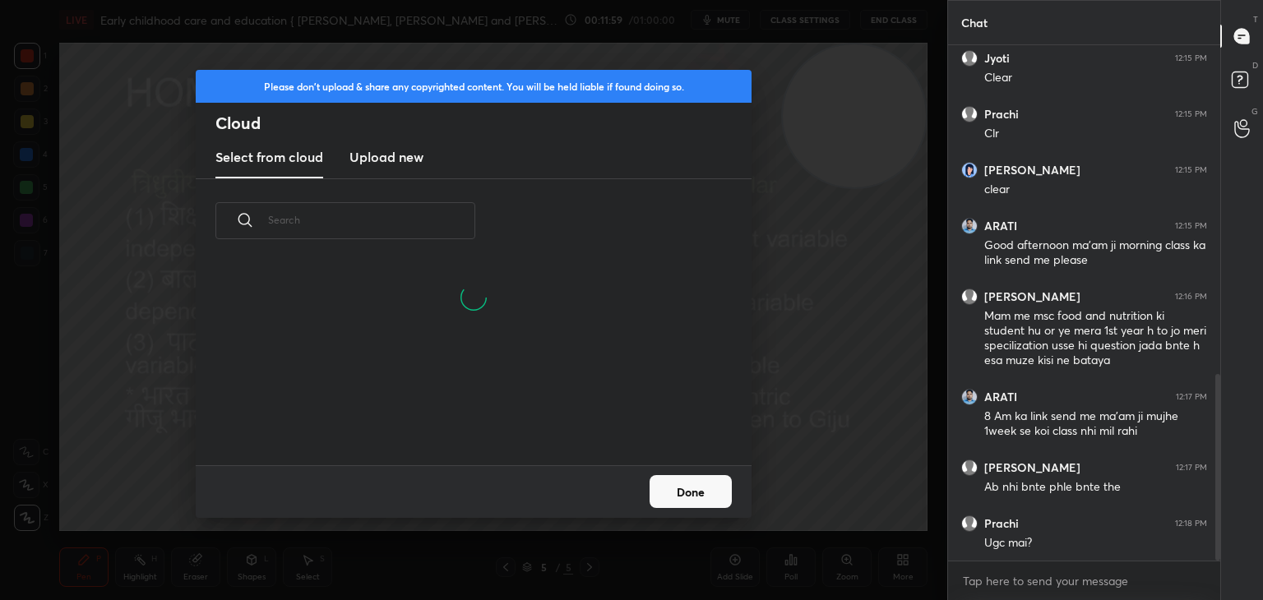
scroll to position [202, 528]
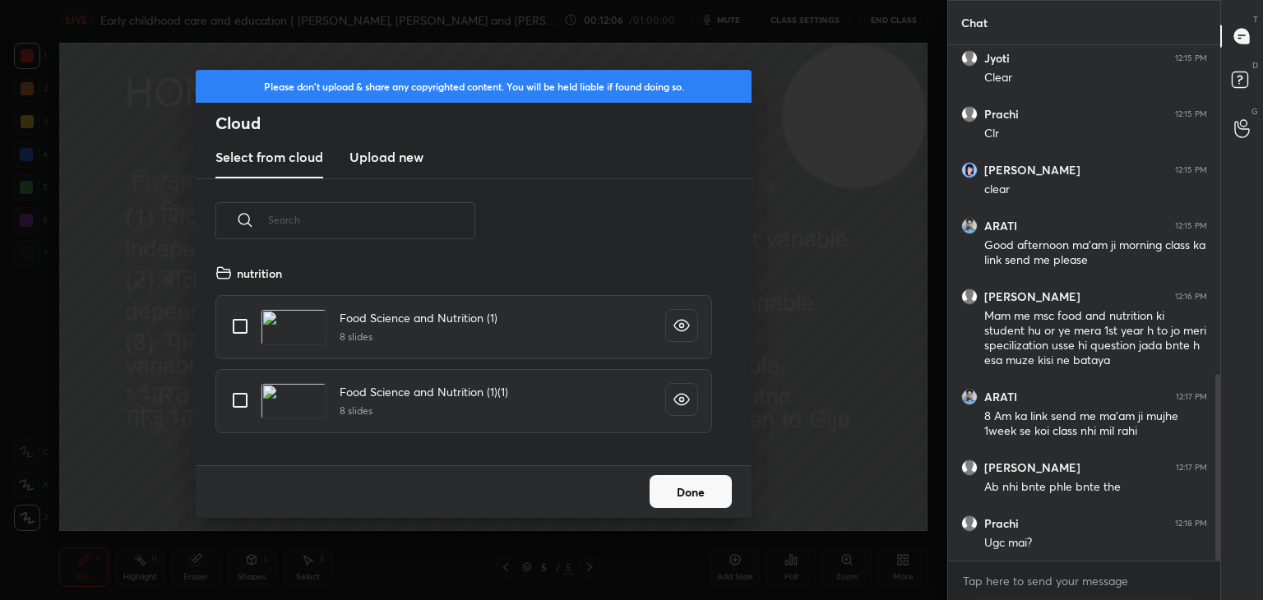
click at [825, 323] on div "Please don't upload & share any copyrighted content. You will be held liable if…" at bounding box center [473, 300] width 947 height 600
click at [832, 322] on div "Please don't upload & share any copyrighted content. You will be held liable if…" at bounding box center [473, 300] width 947 height 600
click at [836, 325] on div "Please don't upload & share any copyrighted content. You will be held liable if…" at bounding box center [473, 300] width 947 height 600
click at [397, 163] on h3 "Upload new" at bounding box center [386, 157] width 74 height 20
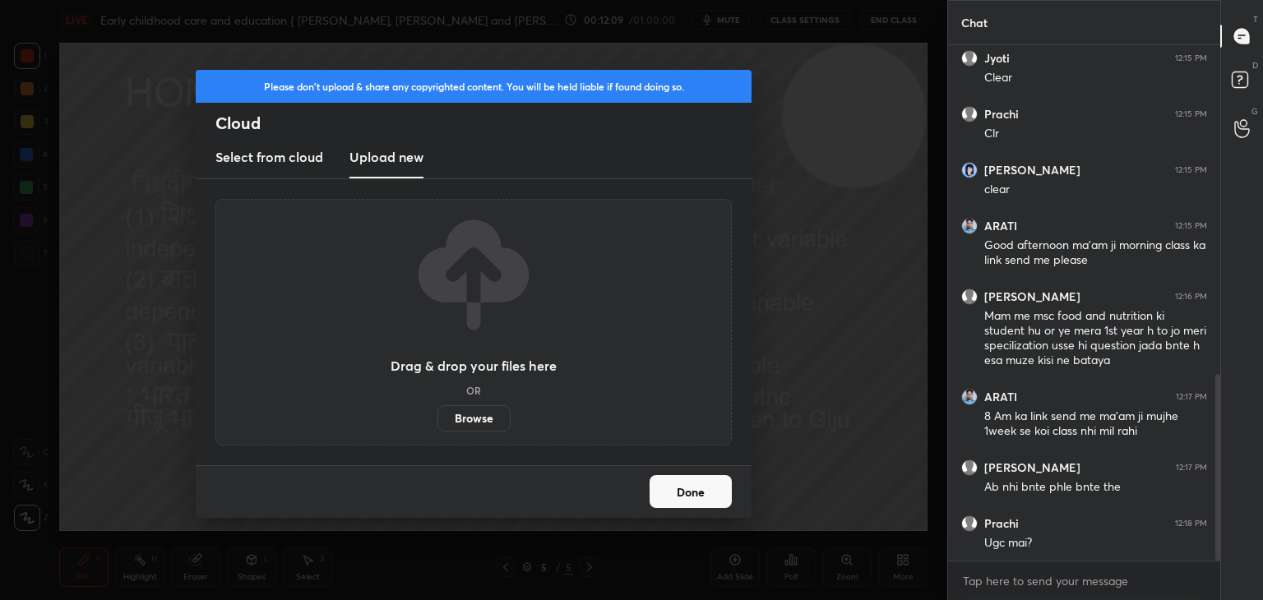
click at [478, 425] on label "Browse" at bounding box center [473, 418] width 73 height 26
click at [437, 425] on input "Browse" at bounding box center [437, 418] width 0 height 26
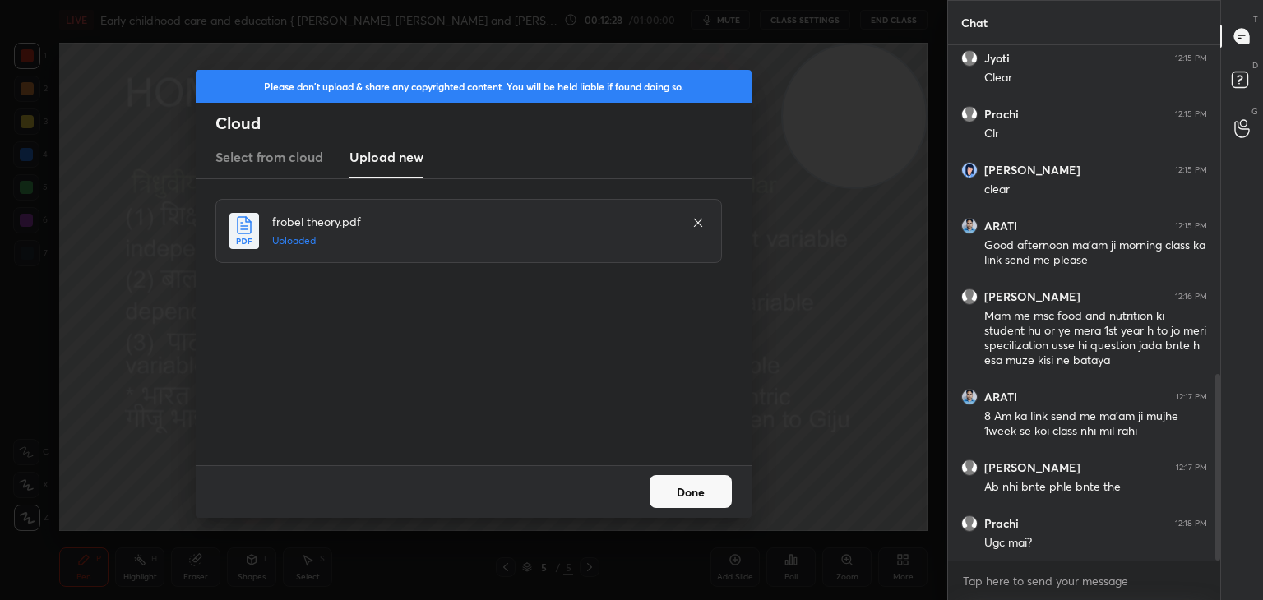
click at [692, 500] on button "Done" at bounding box center [690, 491] width 82 height 33
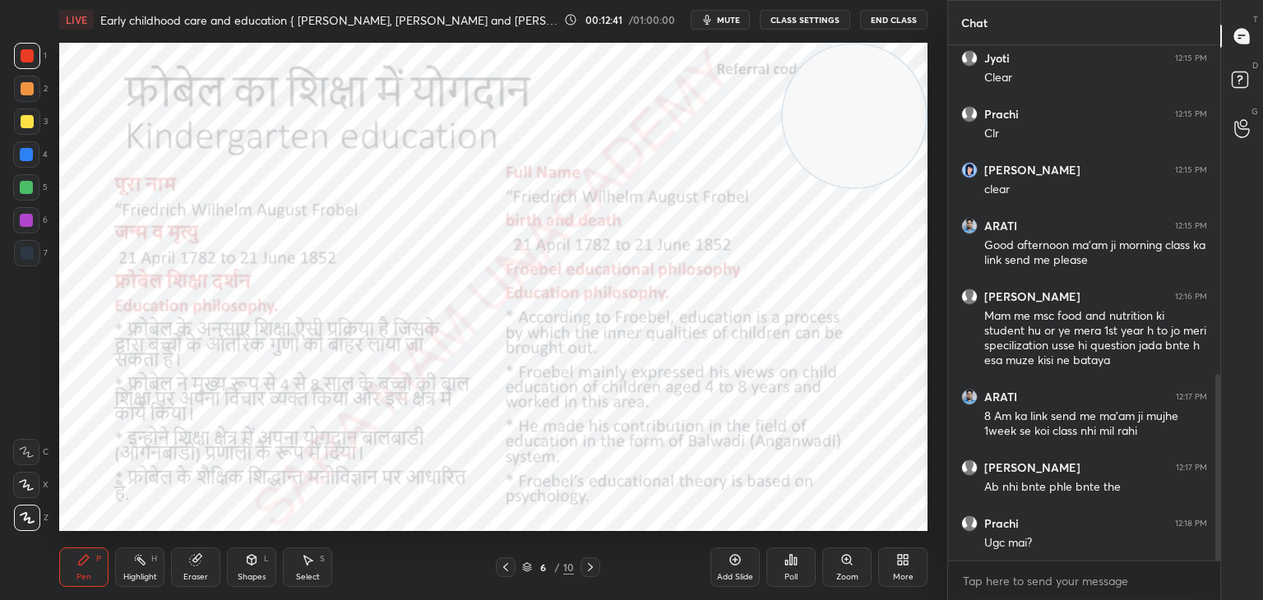
click at [588, 570] on icon at bounding box center [590, 567] width 13 height 13
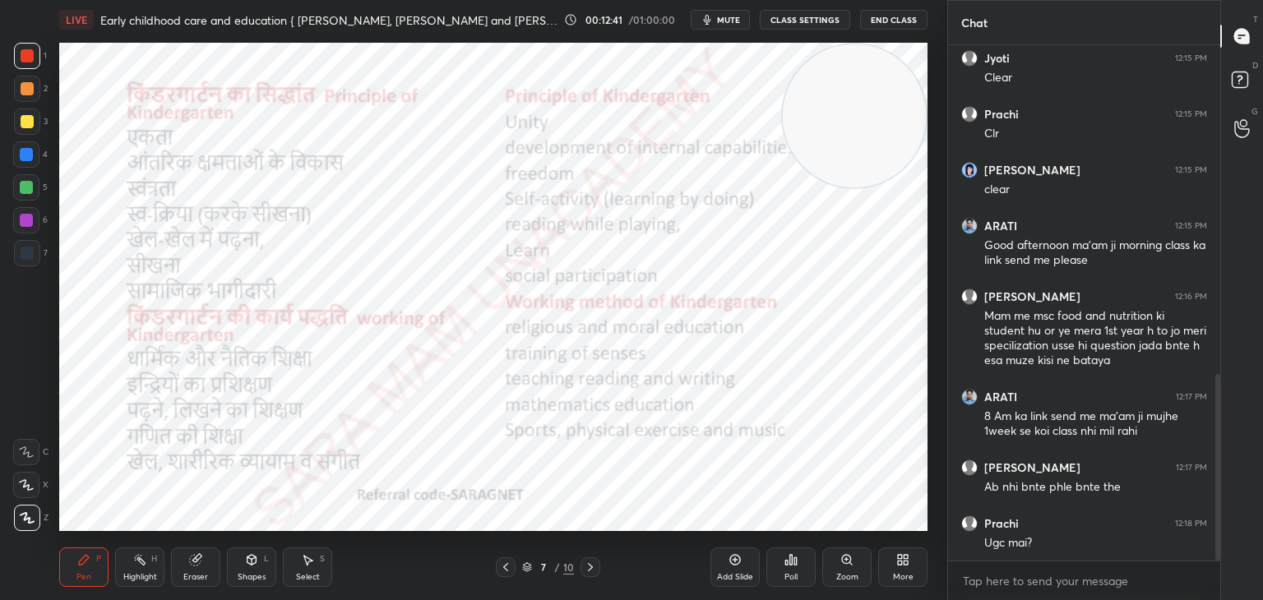
click at [589, 579] on div "Pen P Highlight H Eraser Shapes L Select S 7 / 10 Add Slide Poll Zoom More" at bounding box center [493, 567] width 868 height 66
click at [586, 572] on icon at bounding box center [590, 567] width 13 height 13
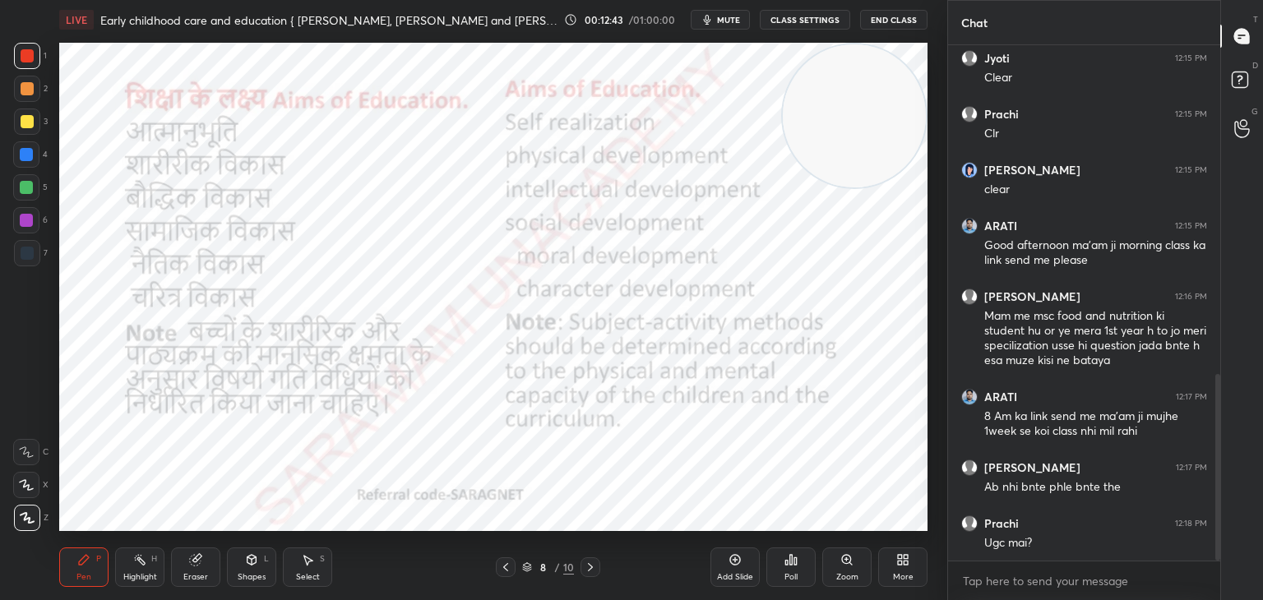
click at [589, 571] on icon at bounding box center [590, 567] width 13 height 13
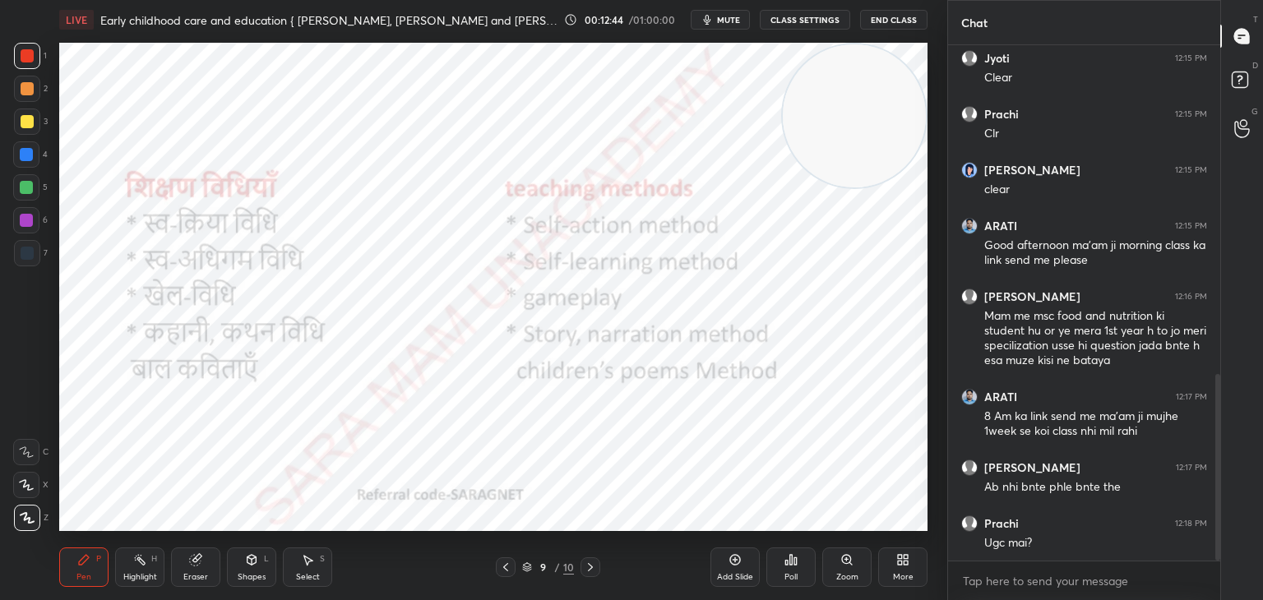
click at [592, 575] on div at bounding box center [590, 567] width 20 height 20
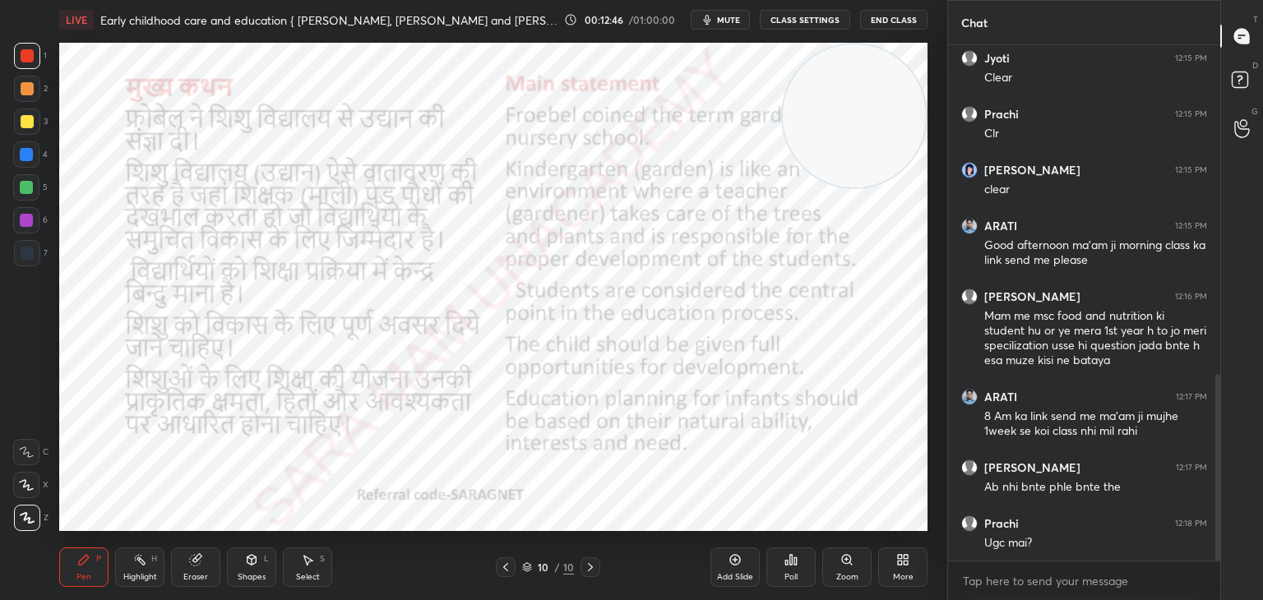
click at [588, 570] on icon at bounding box center [590, 567] width 5 height 8
click at [584, 571] on icon at bounding box center [590, 567] width 13 height 13
click at [506, 572] on icon at bounding box center [505, 567] width 13 height 13
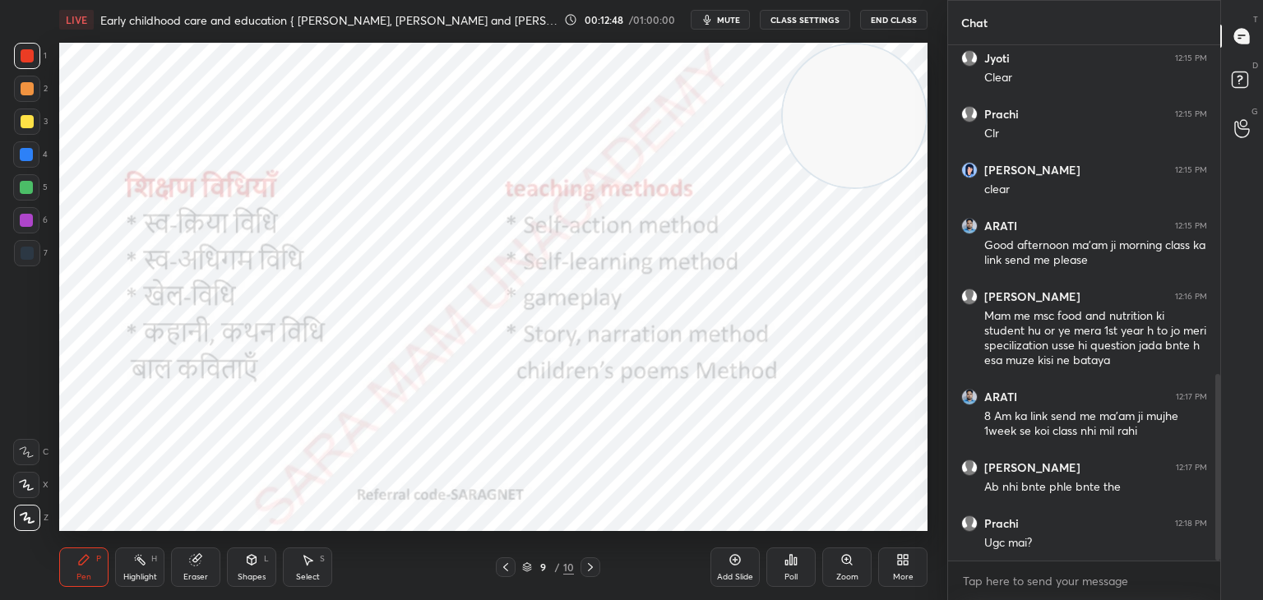
click at [503, 575] on div at bounding box center [506, 567] width 20 height 20
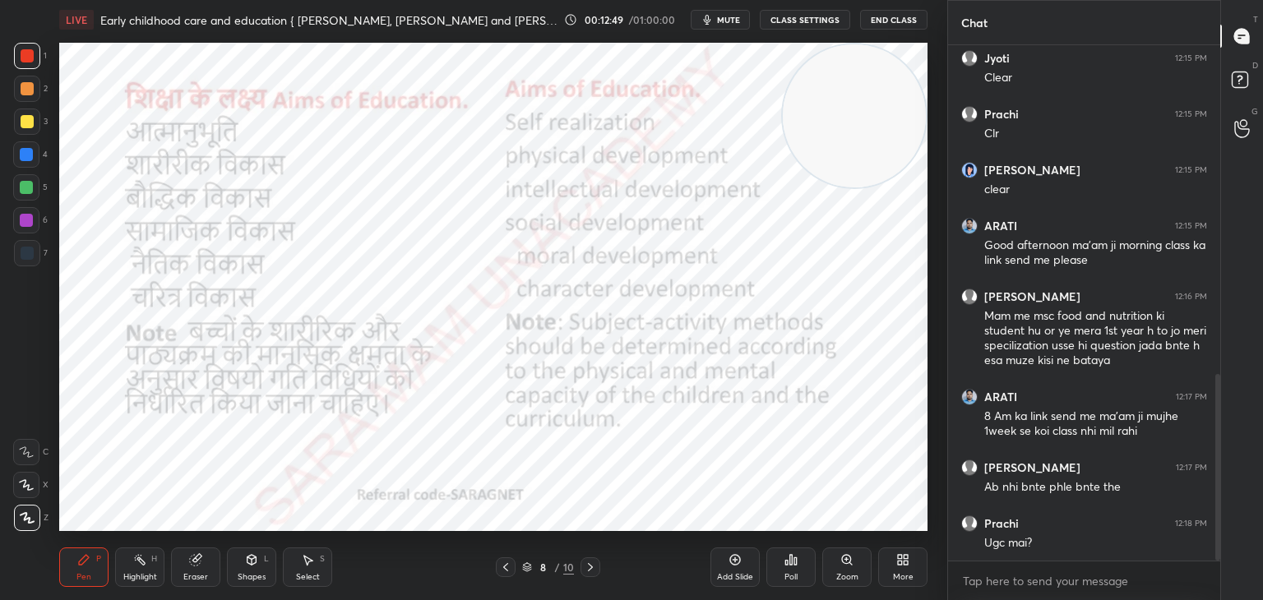
click at [506, 573] on icon at bounding box center [505, 567] width 13 height 13
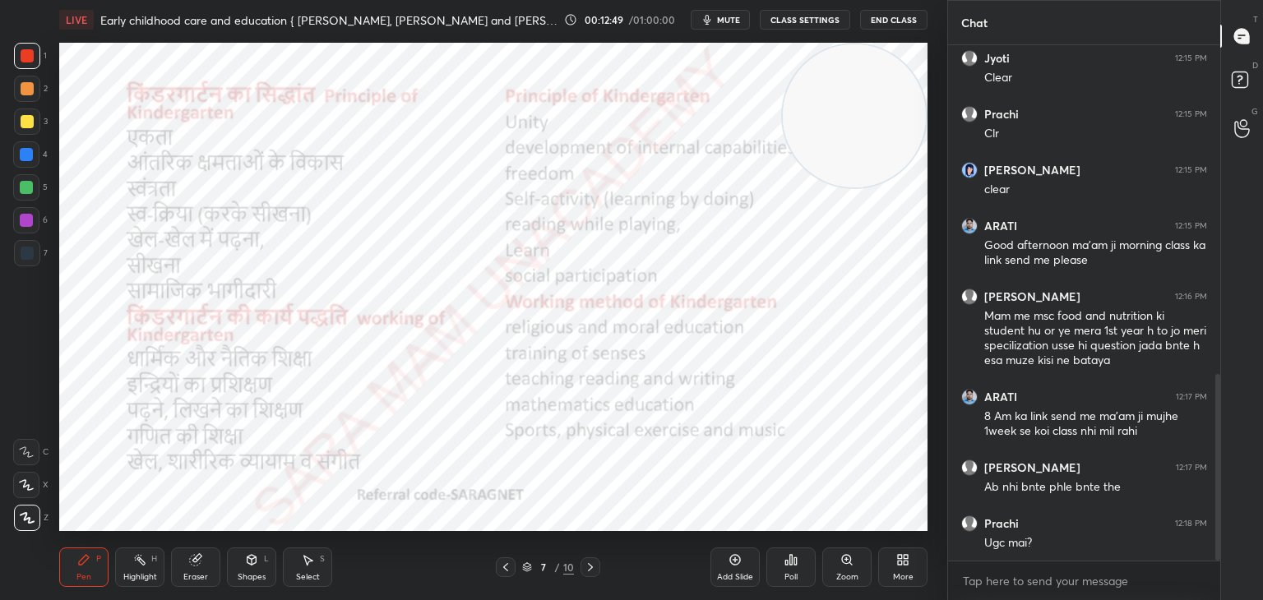
click at [506, 571] on icon at bounding box center [505, 567] width 13 height 13
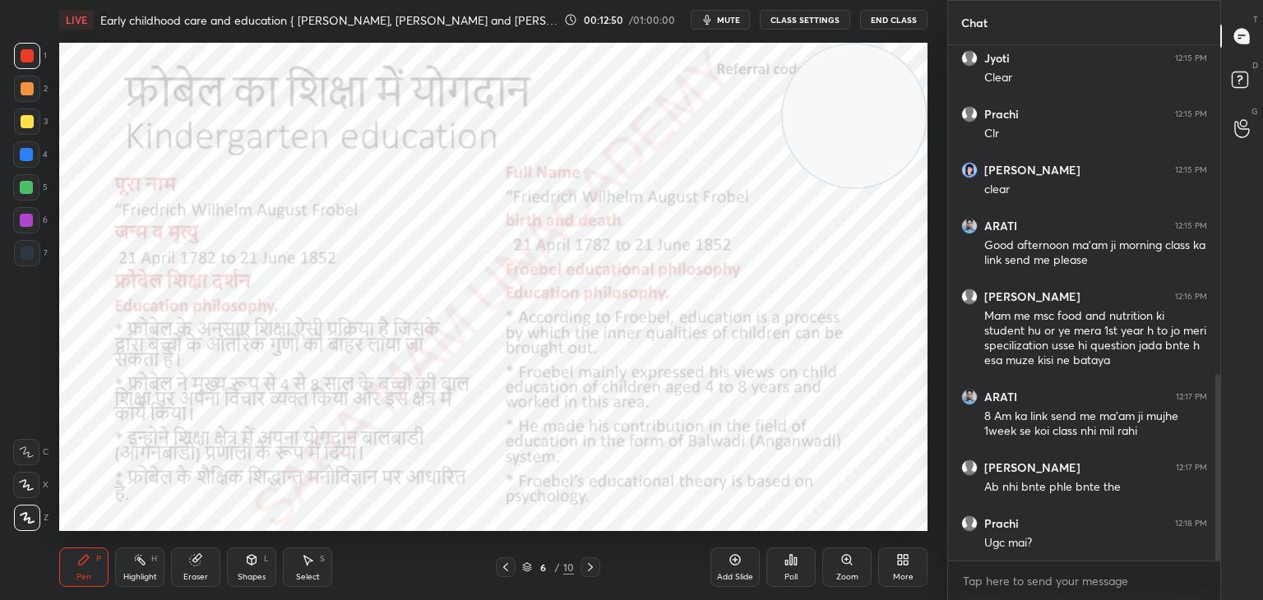
click at [508, 571] on icon at bounding box center [505, 567] width 13 height 13
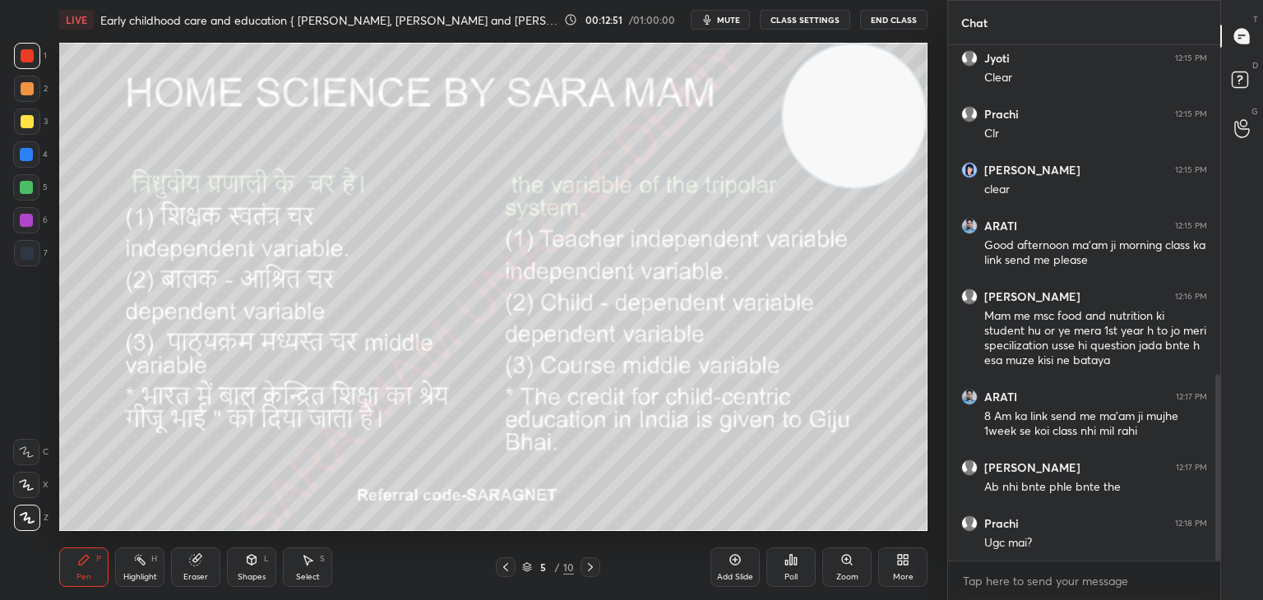
click at [589, 565] on icon at bounding box center [590, 567] width 13 height 13
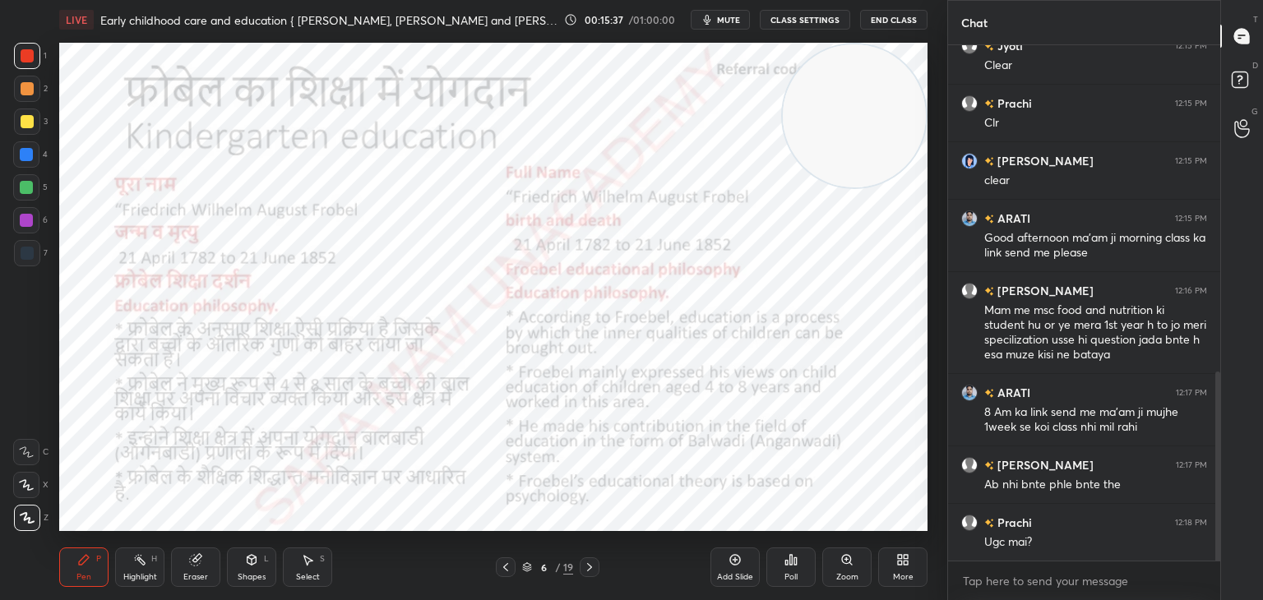
click at [588, 566] on icon at bounding box center [589, 567] width 13 height 13
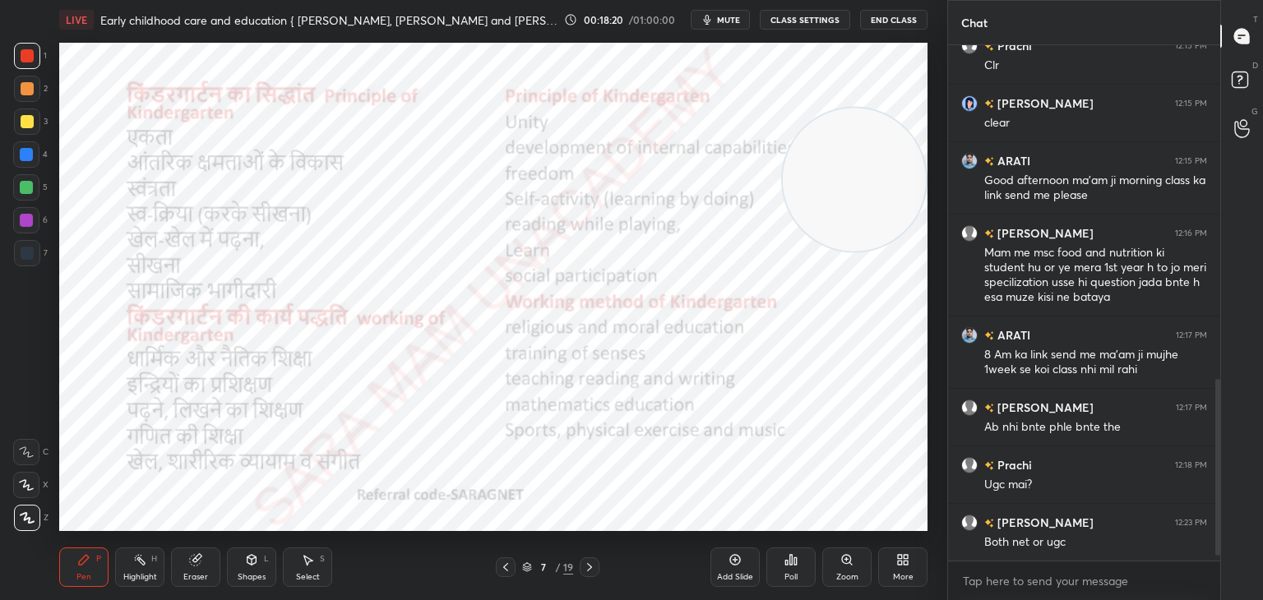
scroll to position [990, 0]
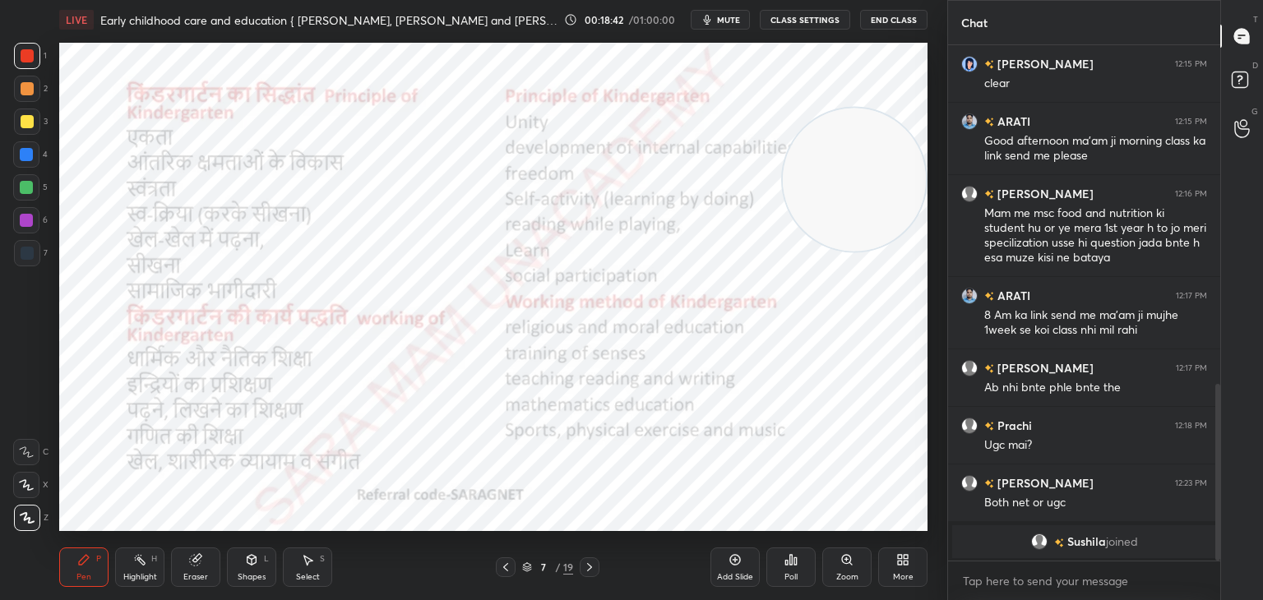
click at [587, 564] on icon at bounding box center [589, 567] width 5 height 8
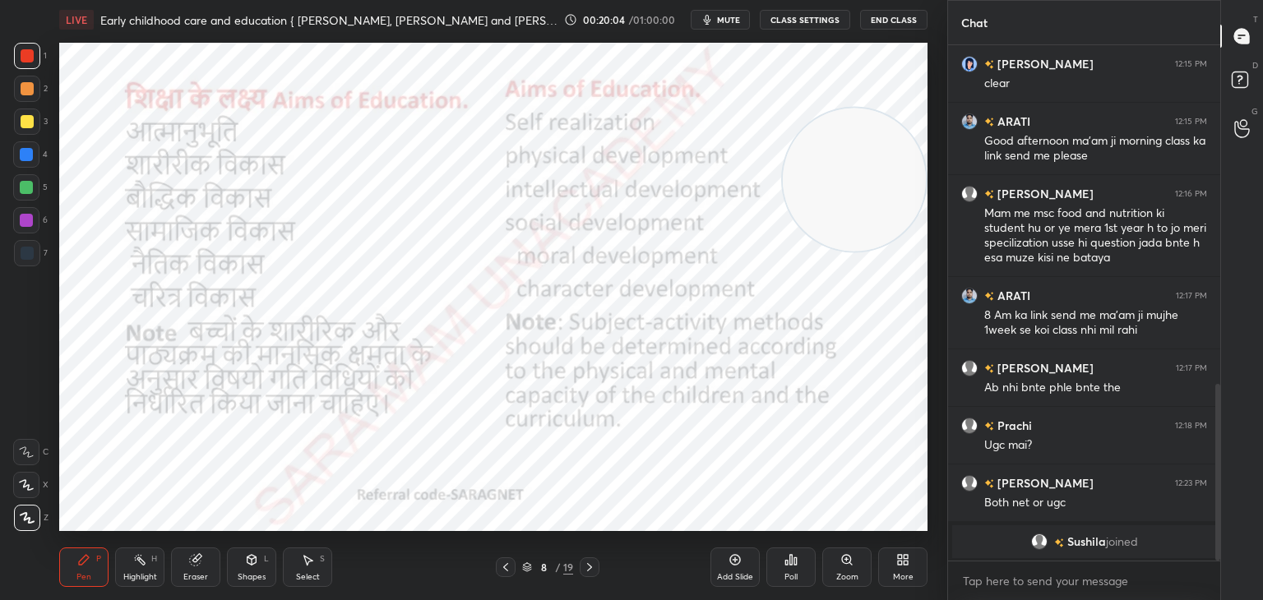
click at [591, 568] on icon at bounding box center [589, 567] width 5 height 8
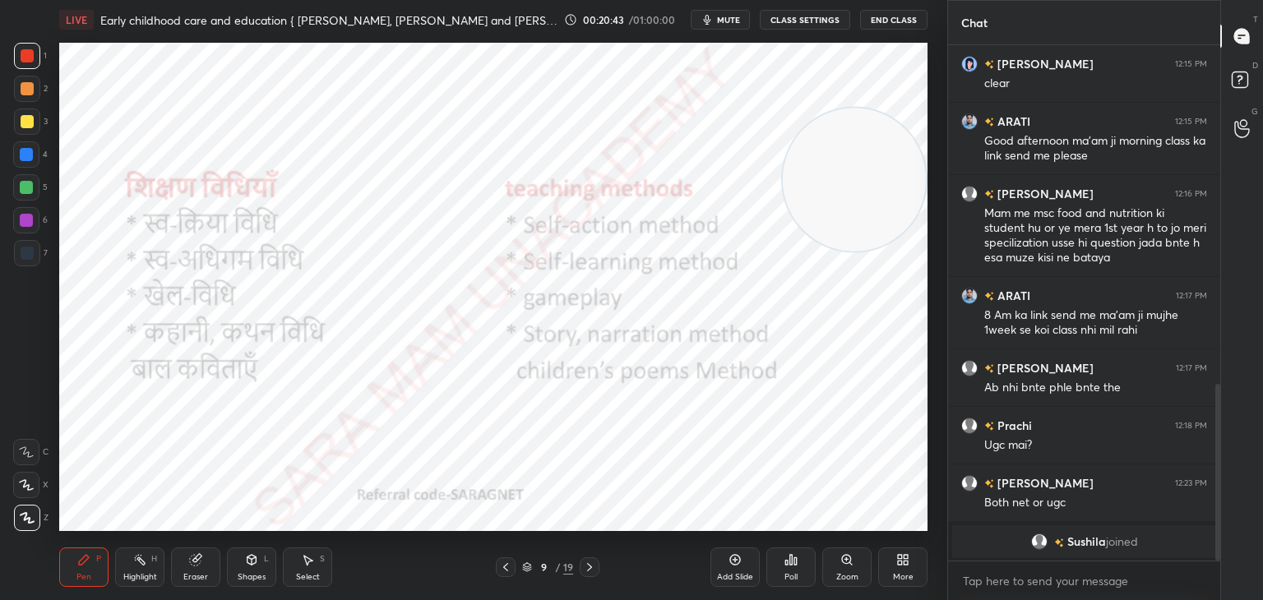
click at [587, 573] on icon at bounding box center [589, 567] width 13 height 13
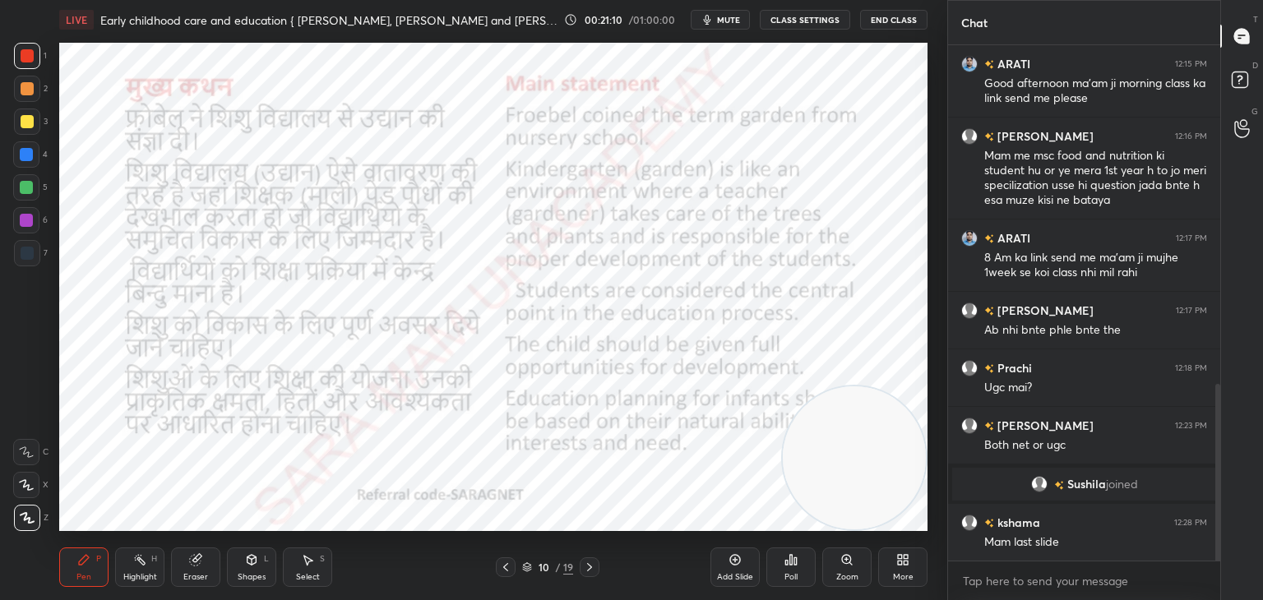
scroll to position [955, 0]
click at [504, 570] on icon at bounding box center [505, 567] width 13 height 13
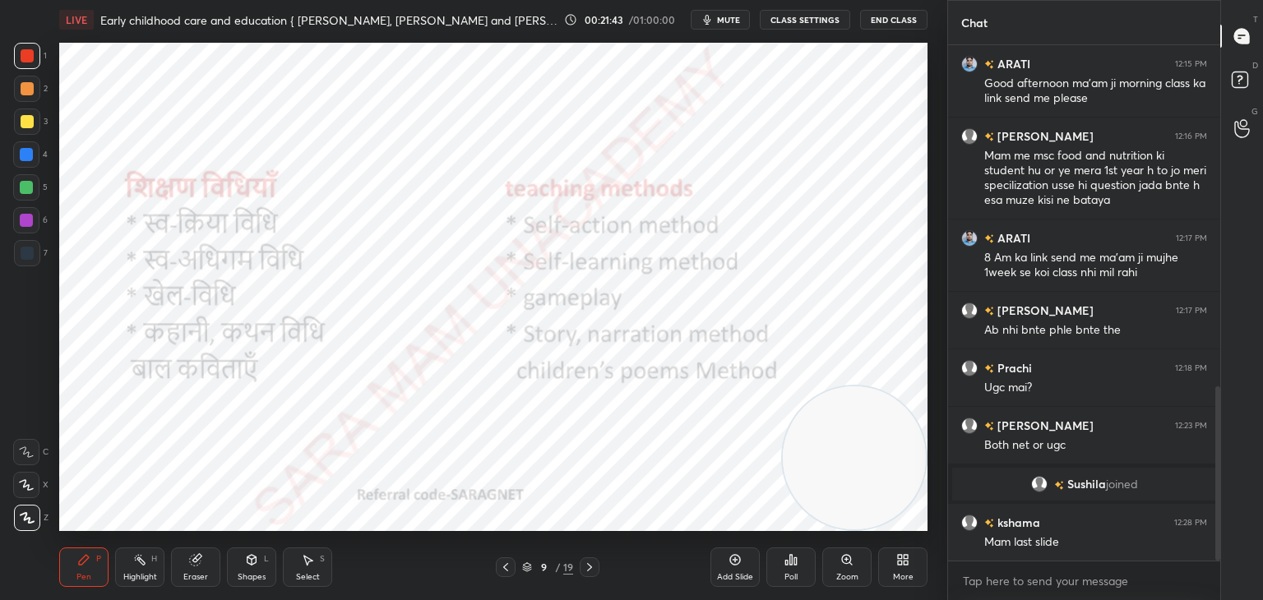
scroll to position [1013, 0]
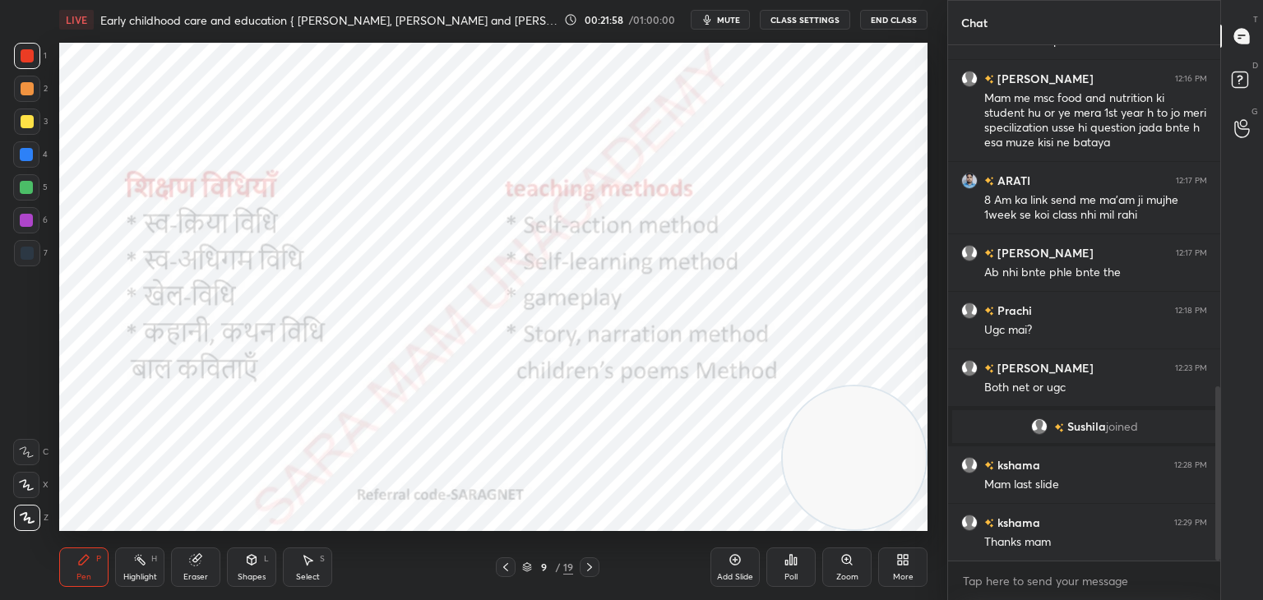
click at [585, 567] on icon at bounding box center [589, 567] width 13 height 13
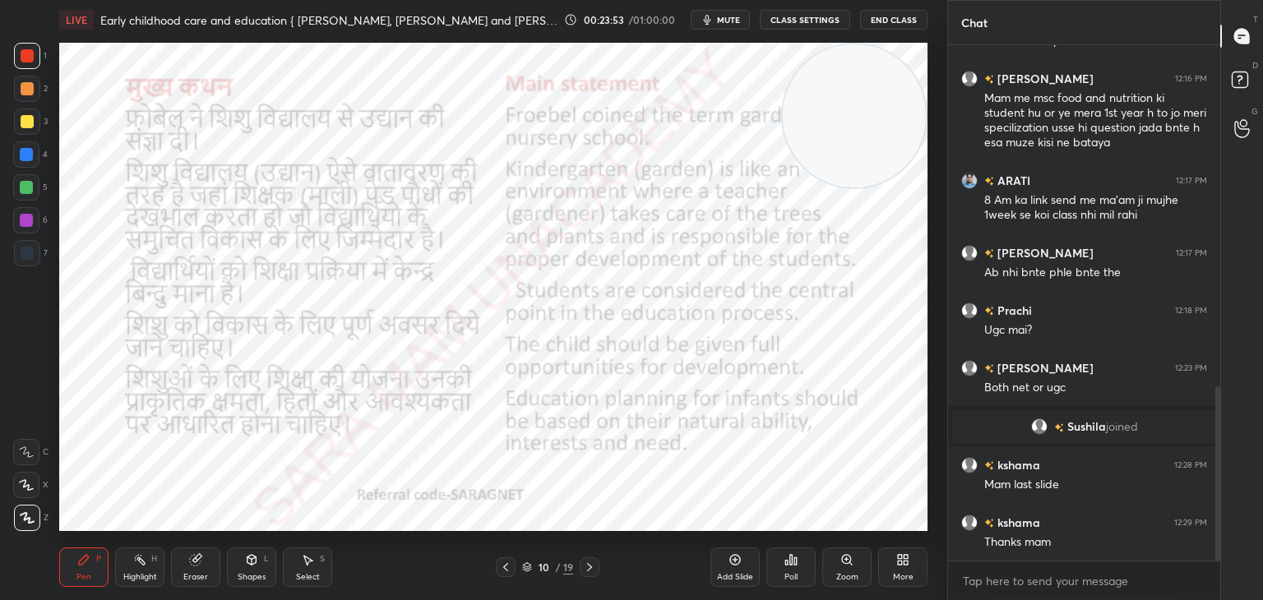
click at [581, 567] on div at bounding box center [589, 567] width 20 height 20
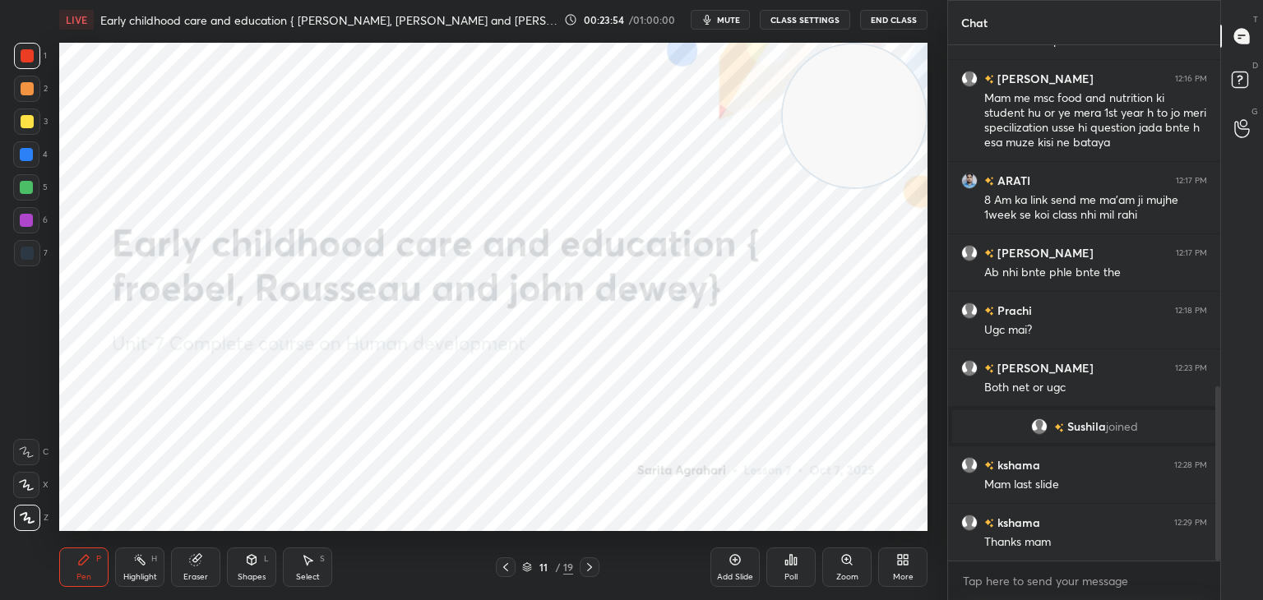
click at [504, 567] on icon at bounding box center [505, 567] width 5 height 8
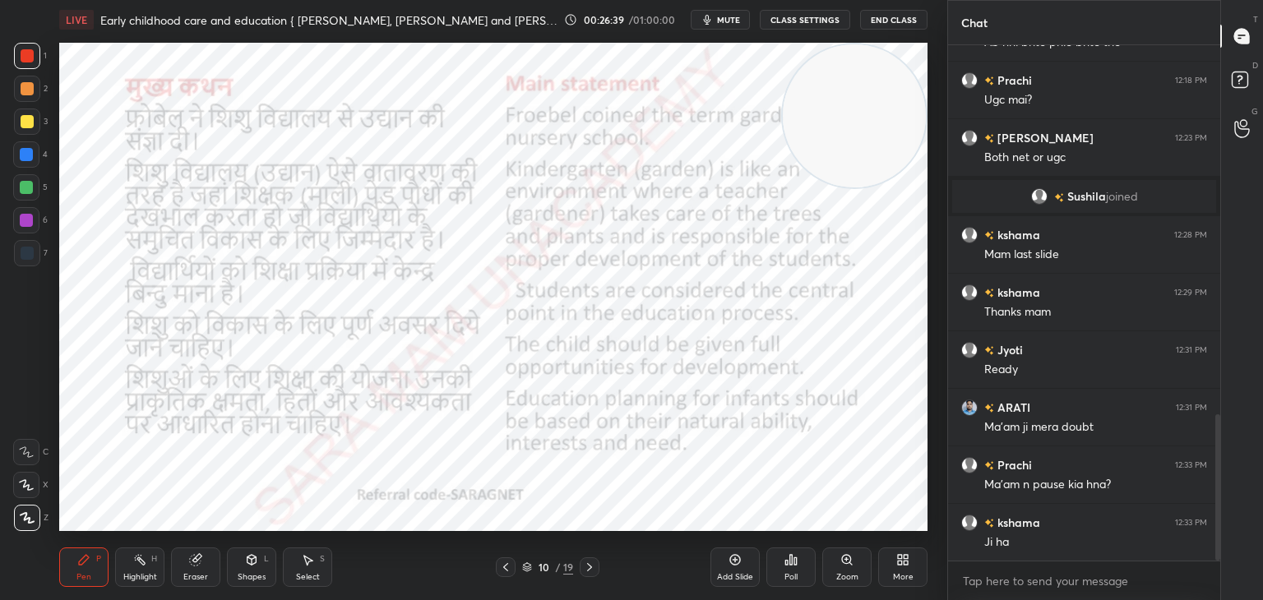
scroll to position [1300, 0]
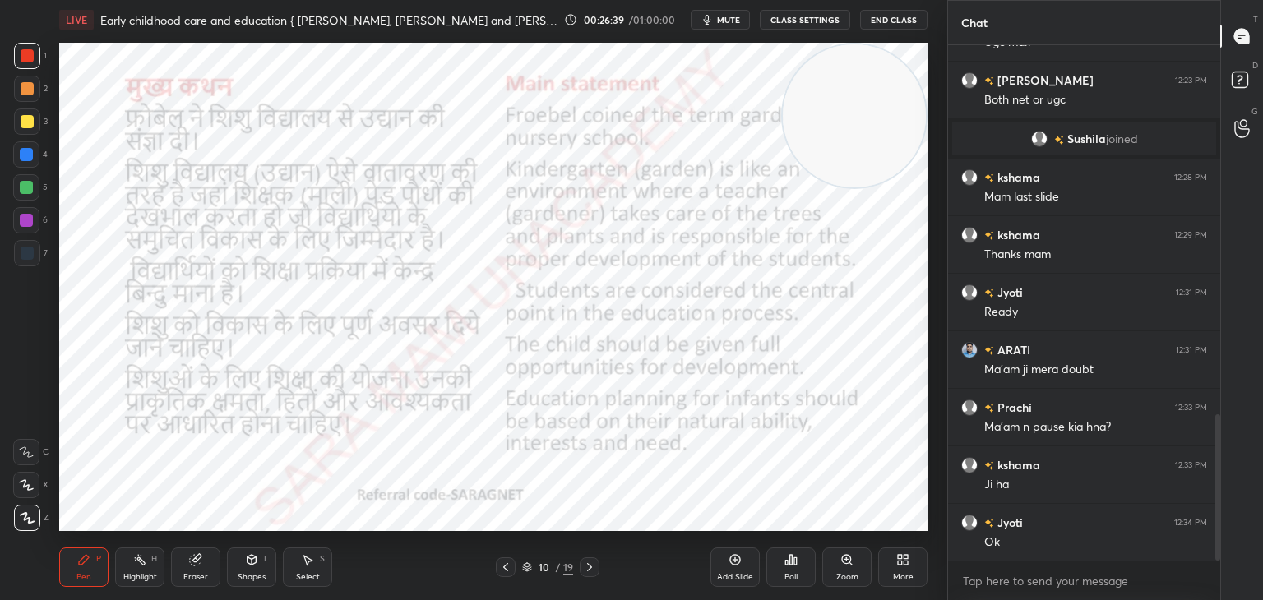
click at [902, 21] on button "End Class" at bounding box center [893, 20] width 67 height 20
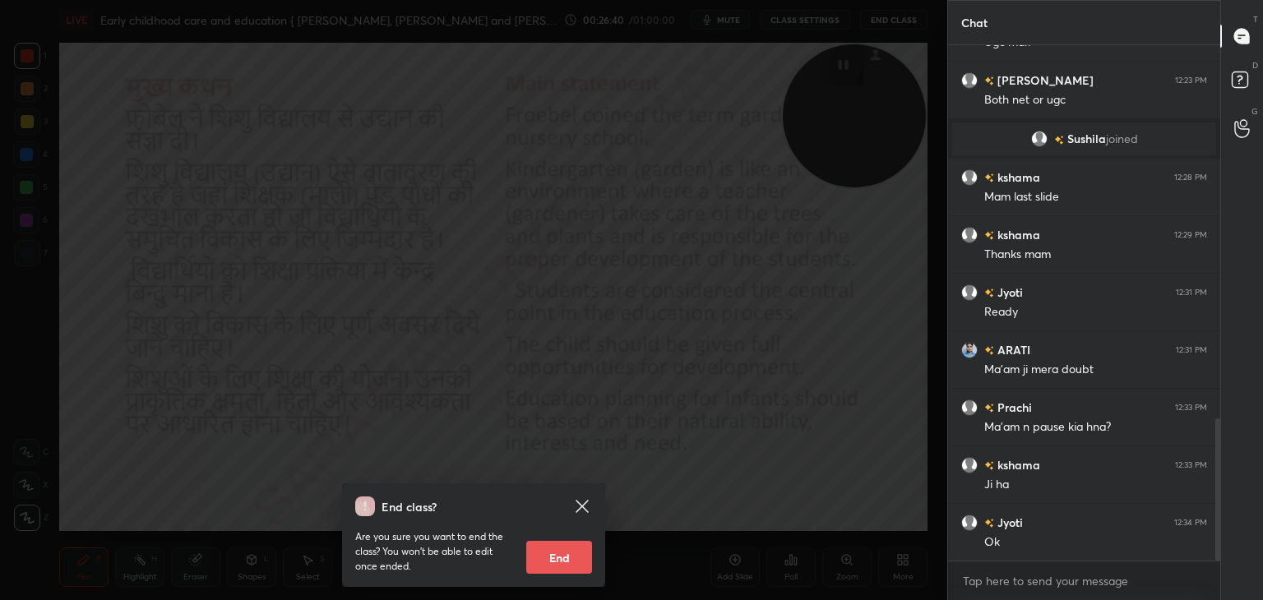
scroll to position [1358, 0]
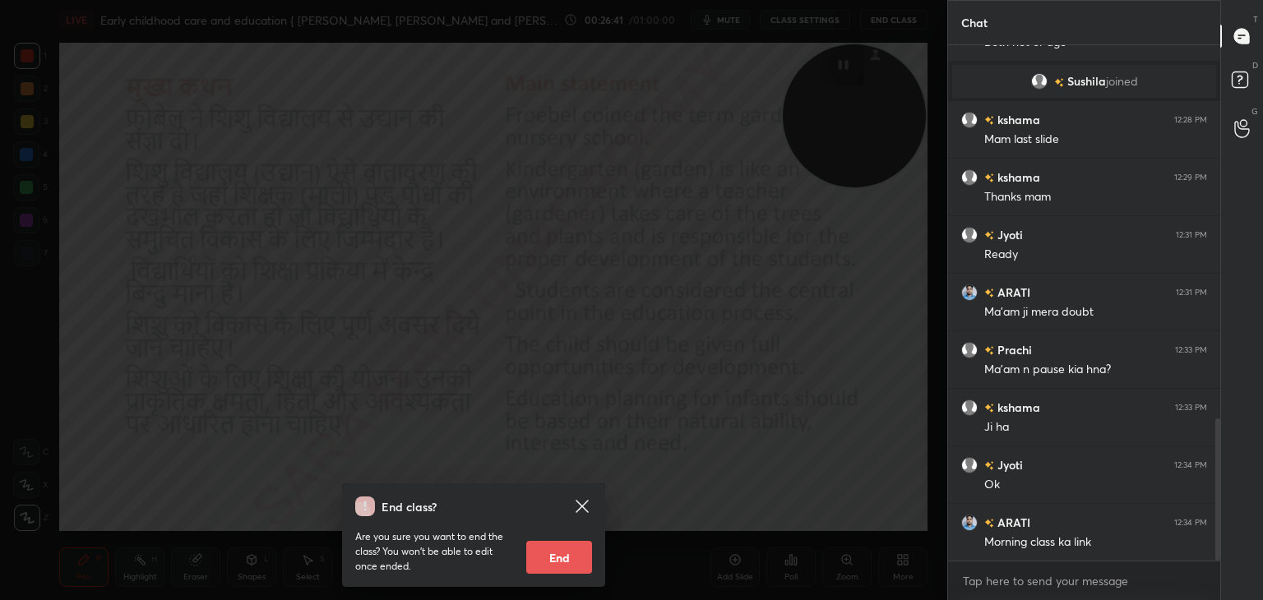
click at [567, 556] on button "End" at bounding box center [559, 557] width 66 height 33
type textarea "x"
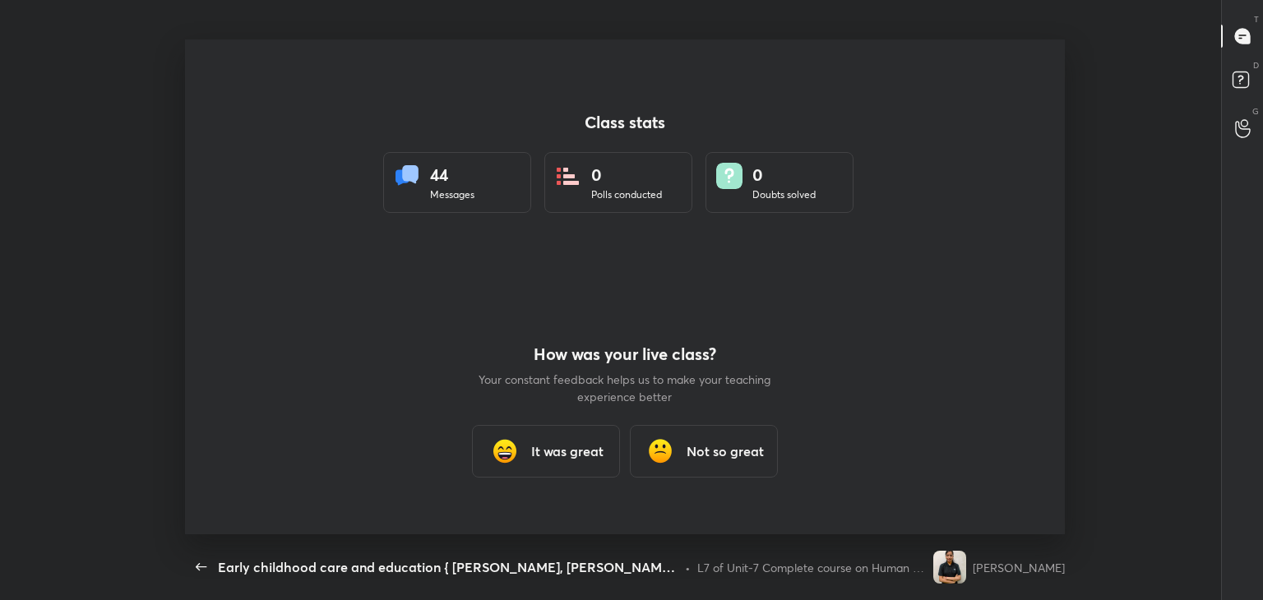
scroll to position [0, 0]
click at [562, 450] on h3 "It was great" at bounding box center [567, 451] width 72 height 20
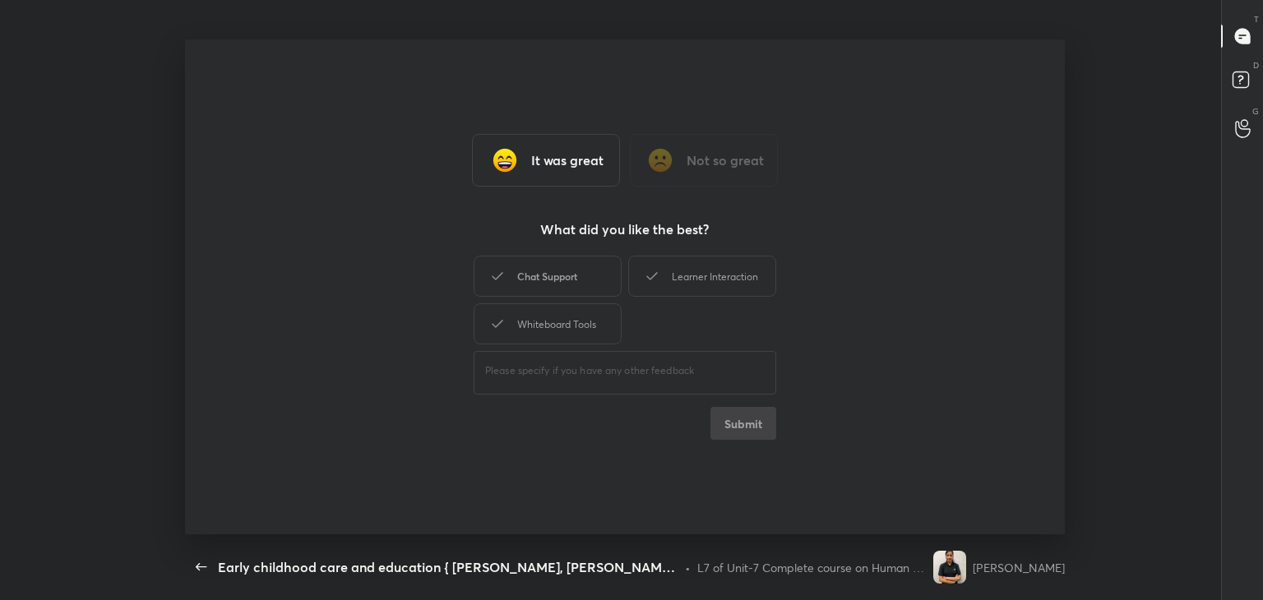
click at [579, 289] on div "Chat Support" at bounding box center [547, 276] width 148 height 41
click at [713, 279] on div "Learner Interaction" at bounding box center [702, 276] width 148 height 41
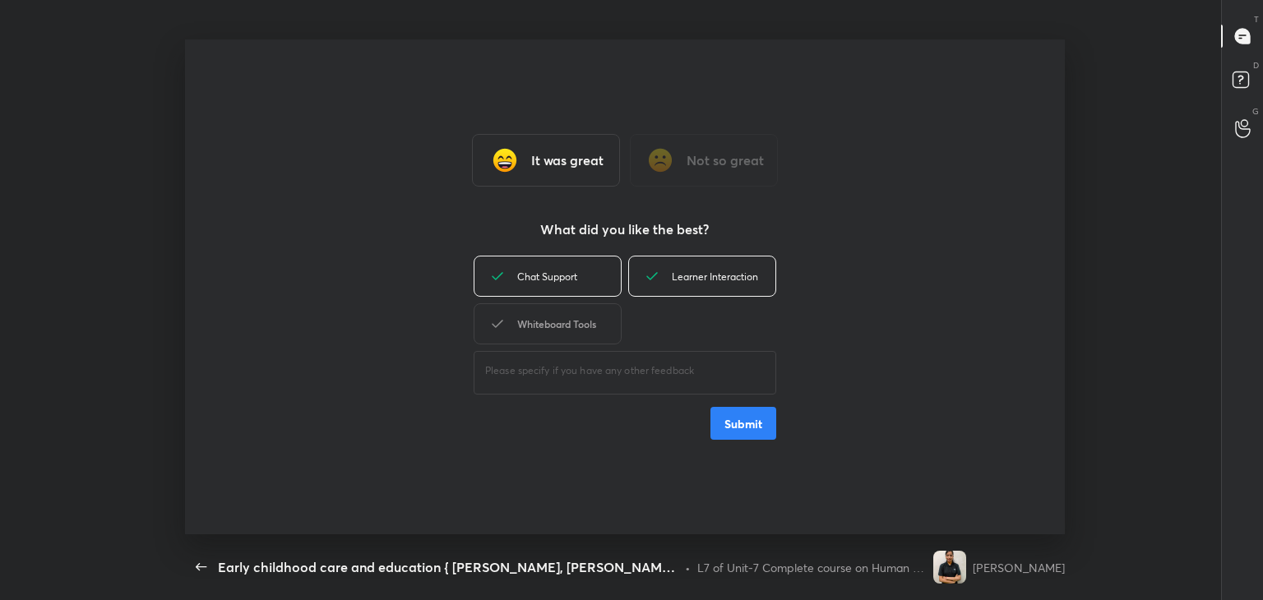
click at [561, 327] on div "Whiteboard Tools" at bounding box center [547, 323] width 148 height 41
click at [745, 428] on button "Submit" at bounding box center [743, 423] width 66 height 33
